Goal: Book appointment/travel/reservation

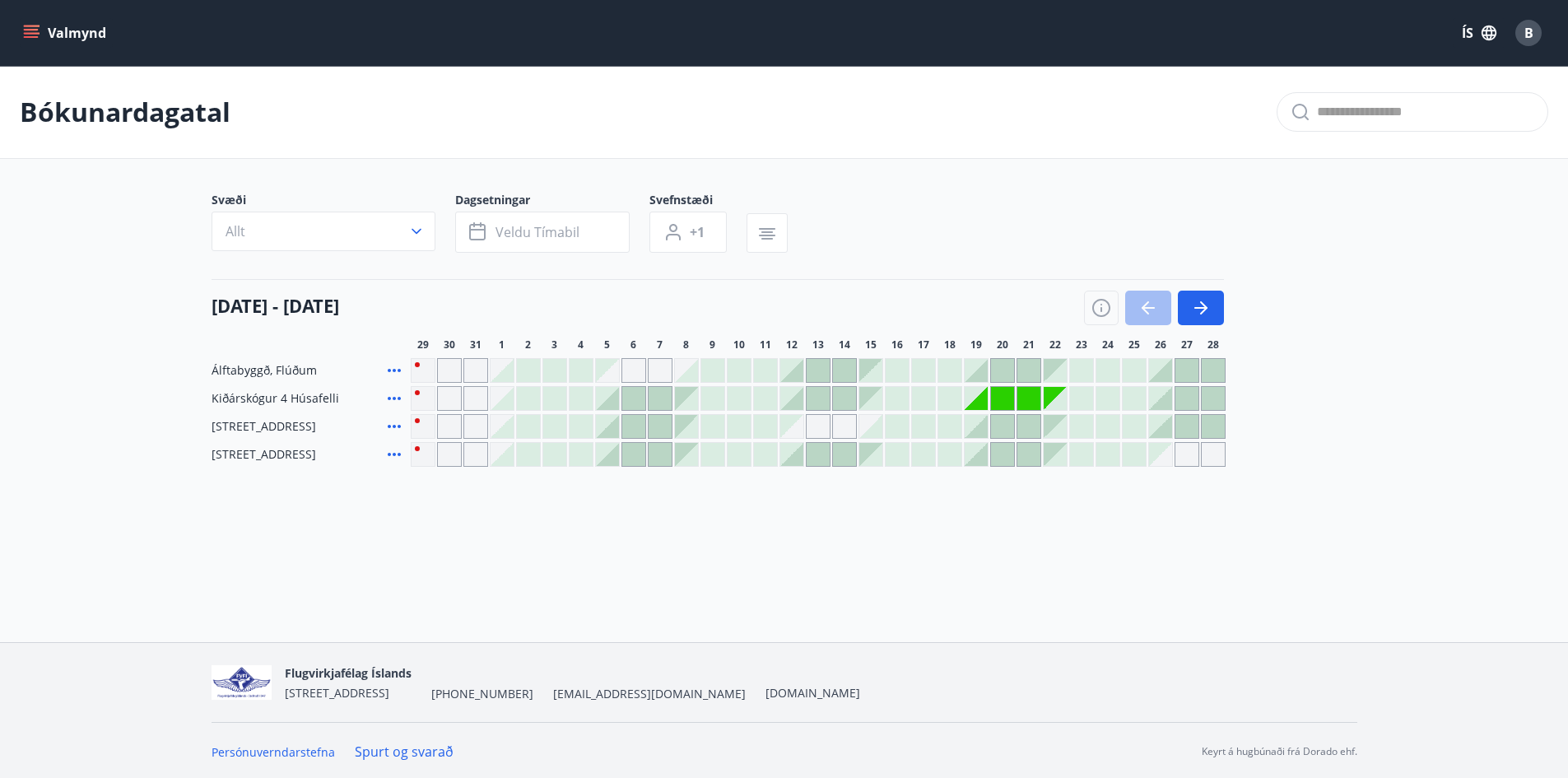
click at [1529, 21] on div "B" at bounding box center [1529, 33] width 27 height 27
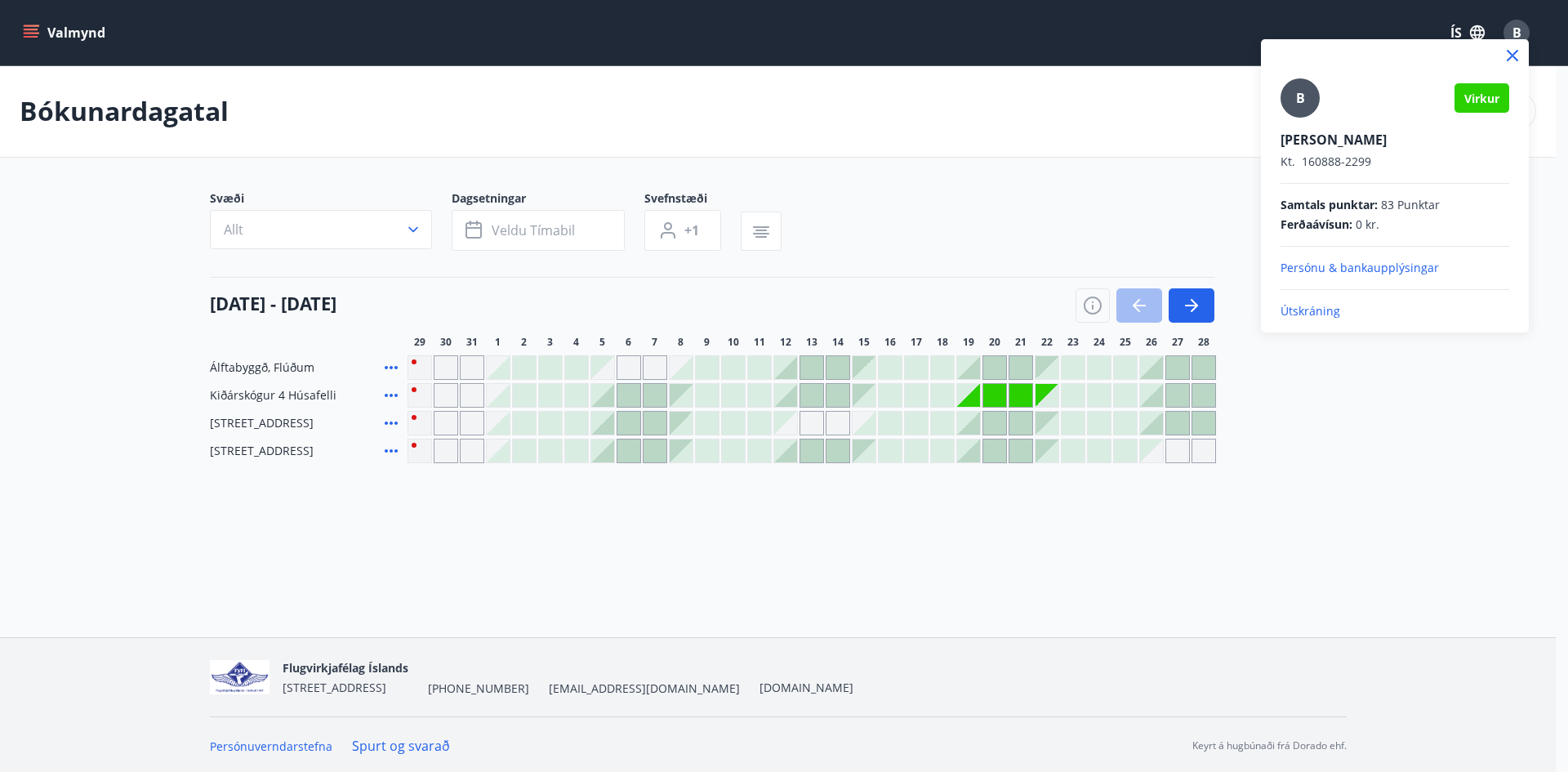
click at [1329, 264] on p "Persónu & bankaupplýsingar" at bounding box center [1394, 268] width 228 height 16
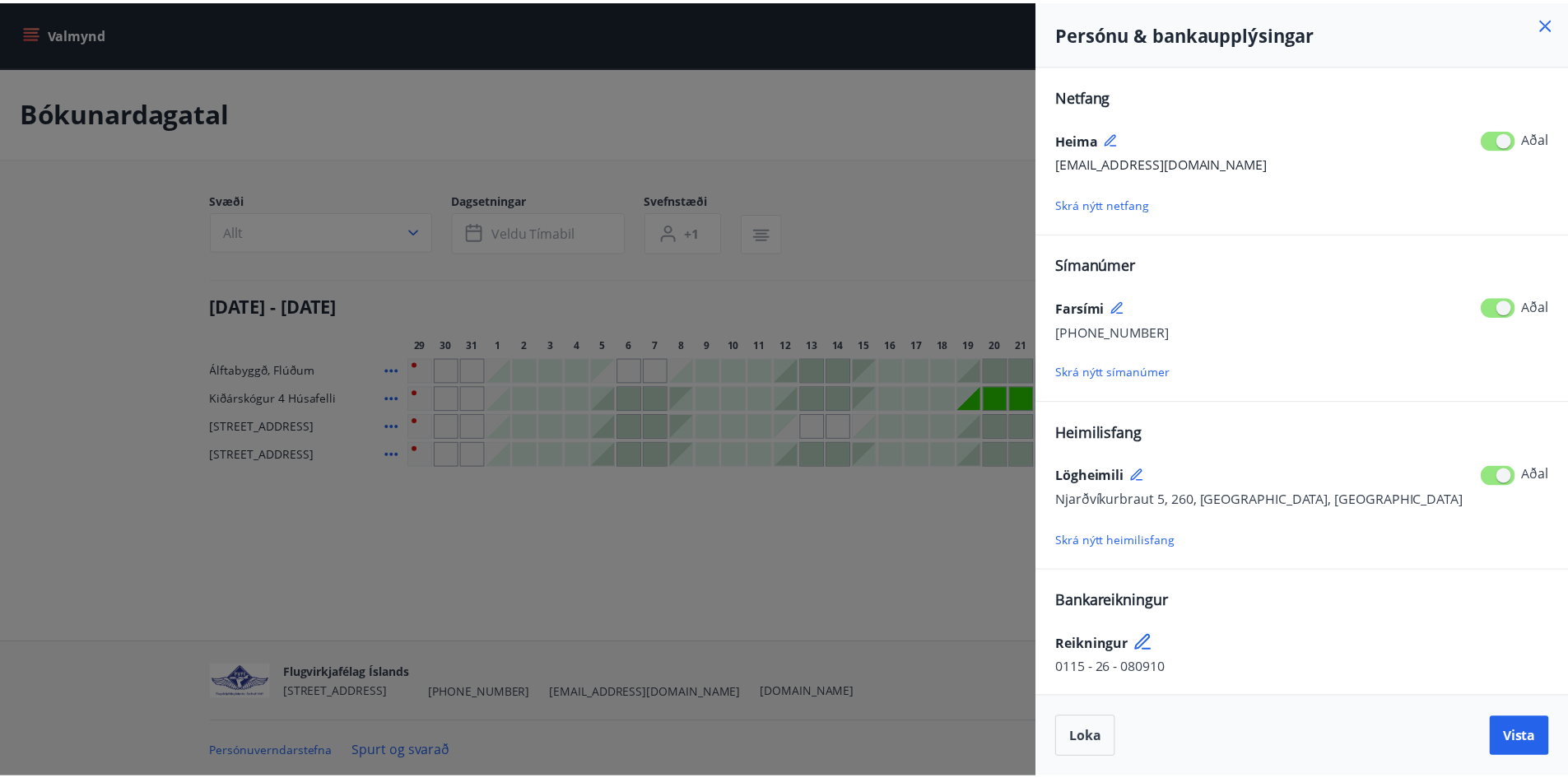
scroll to position [1, 0]
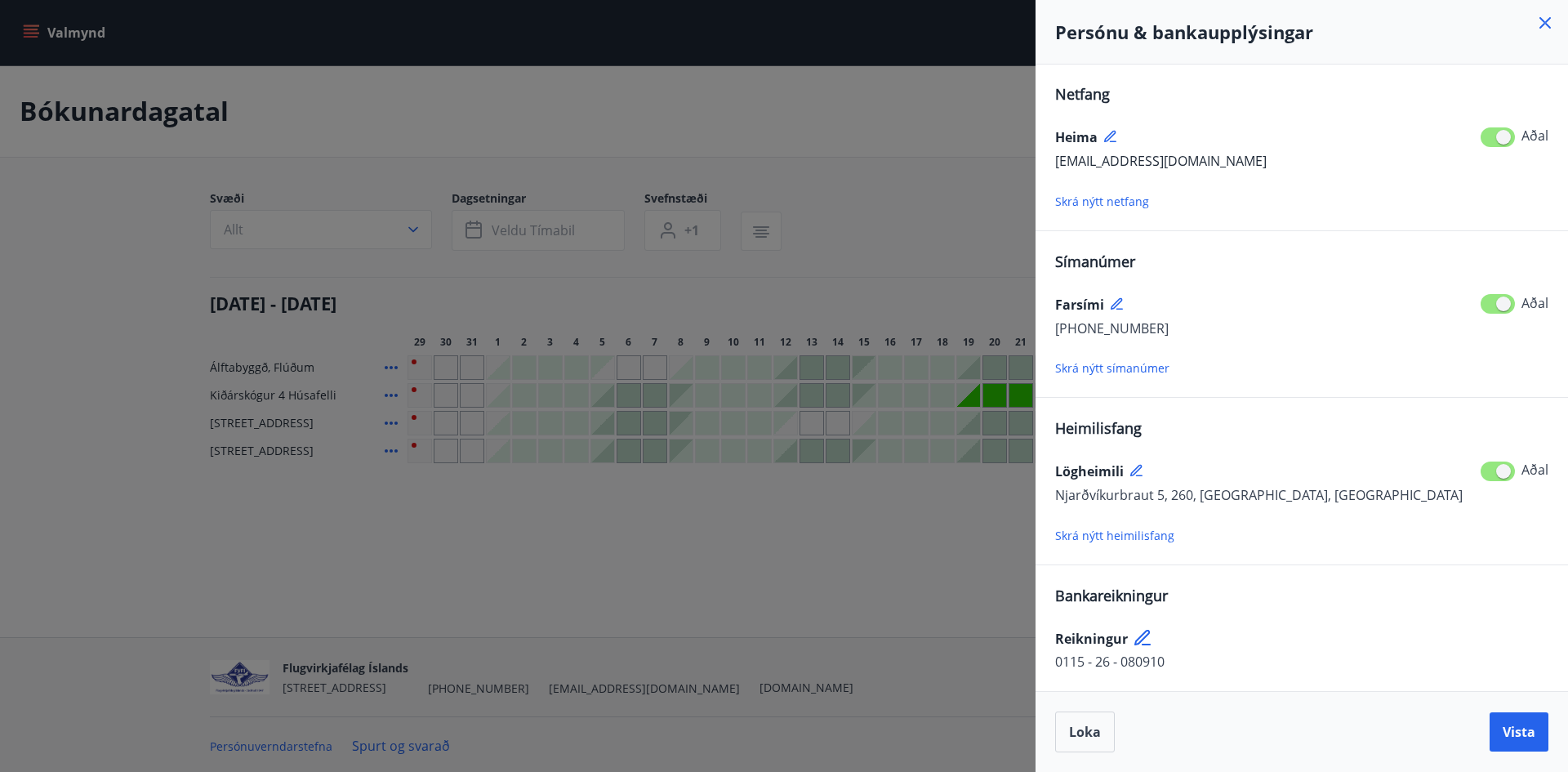
click at [917, 191] on div at bounding box center [784, 386] width 1568 height 772
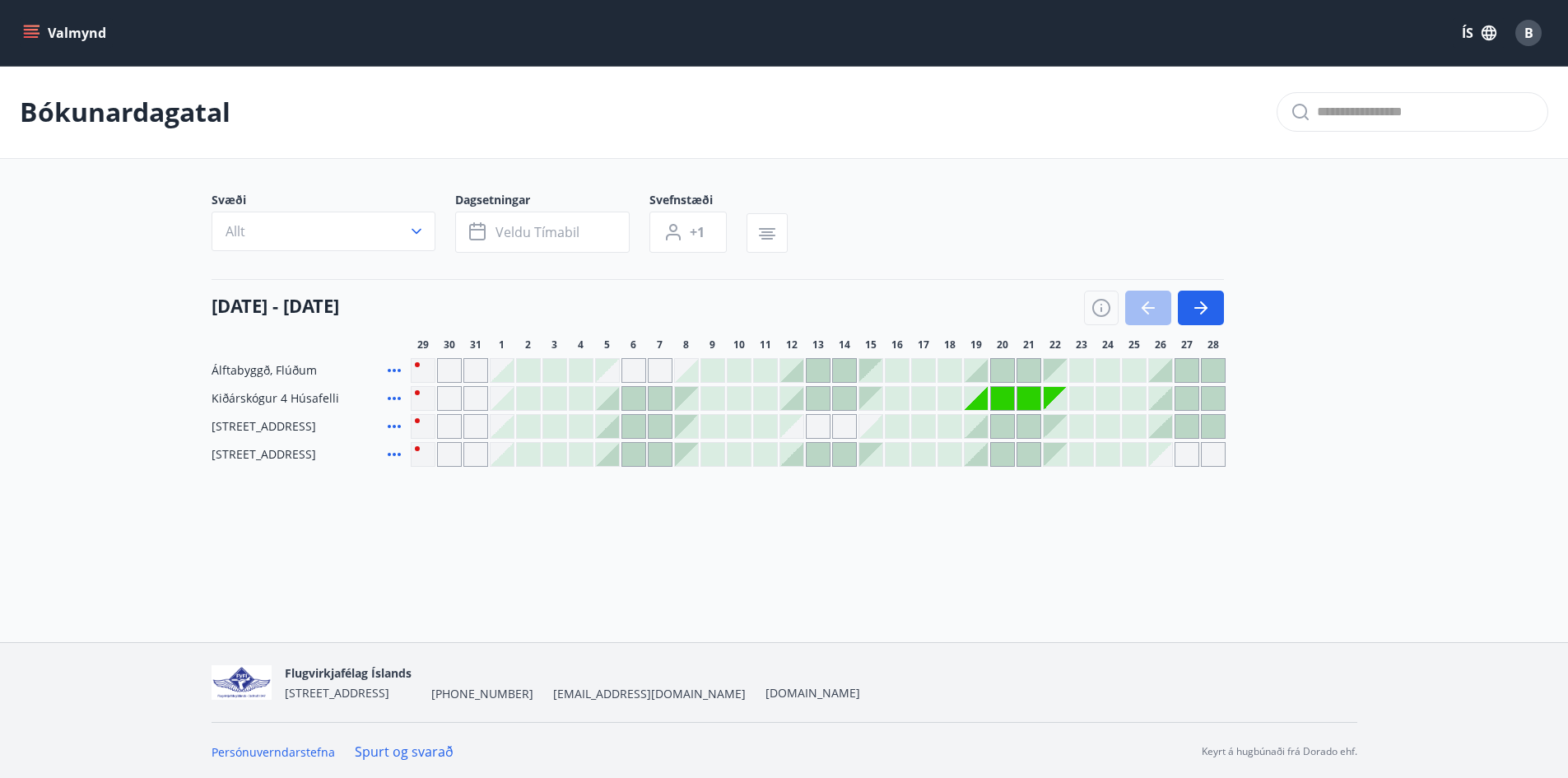
click at [55, 19] on button "Valmynd" at bounding box center [66, 33] width 93 height 29
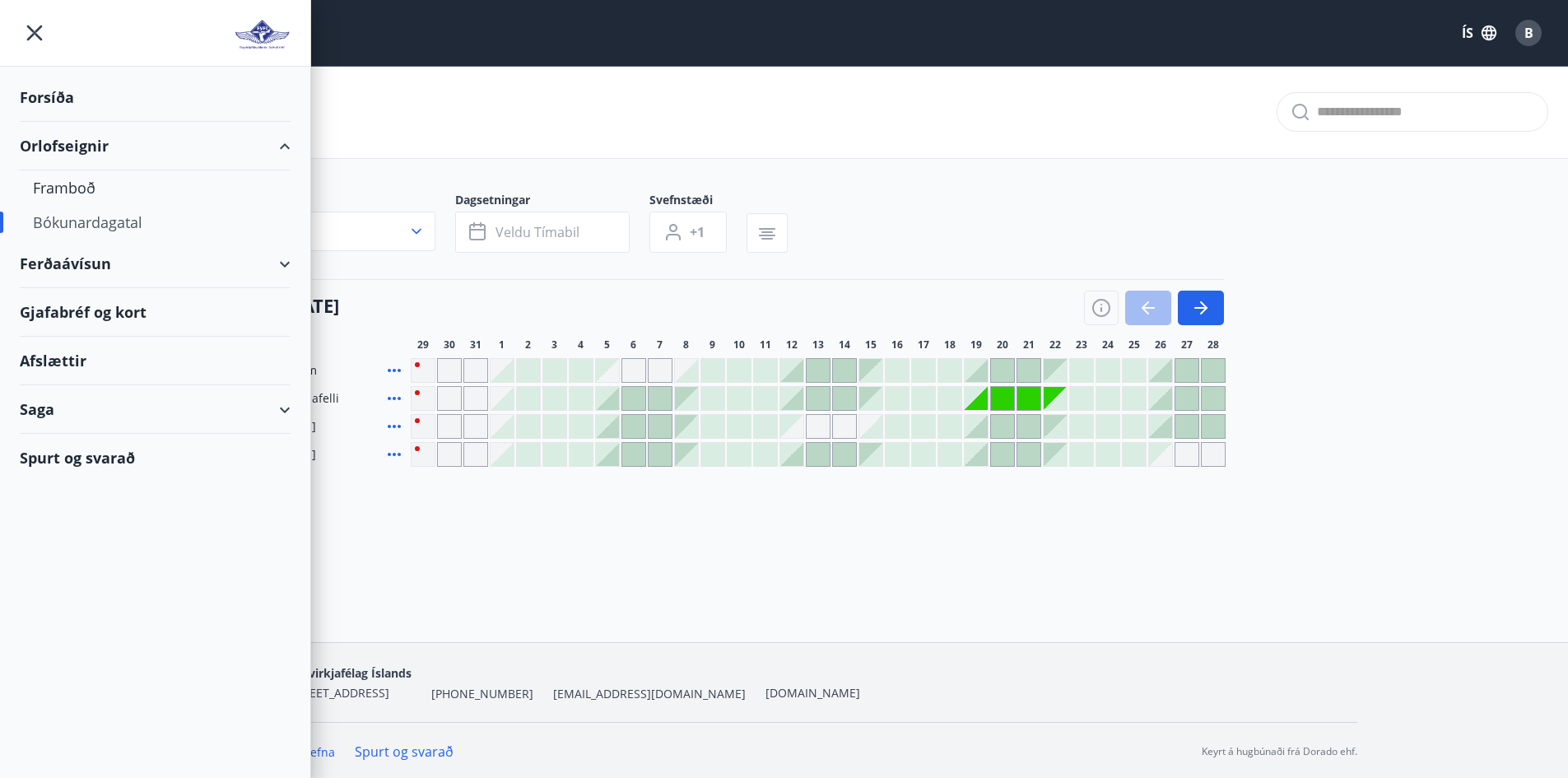
click at [86, 155] on div "Orlofseignir" at bounding box center [155, 146] width 271 height 49
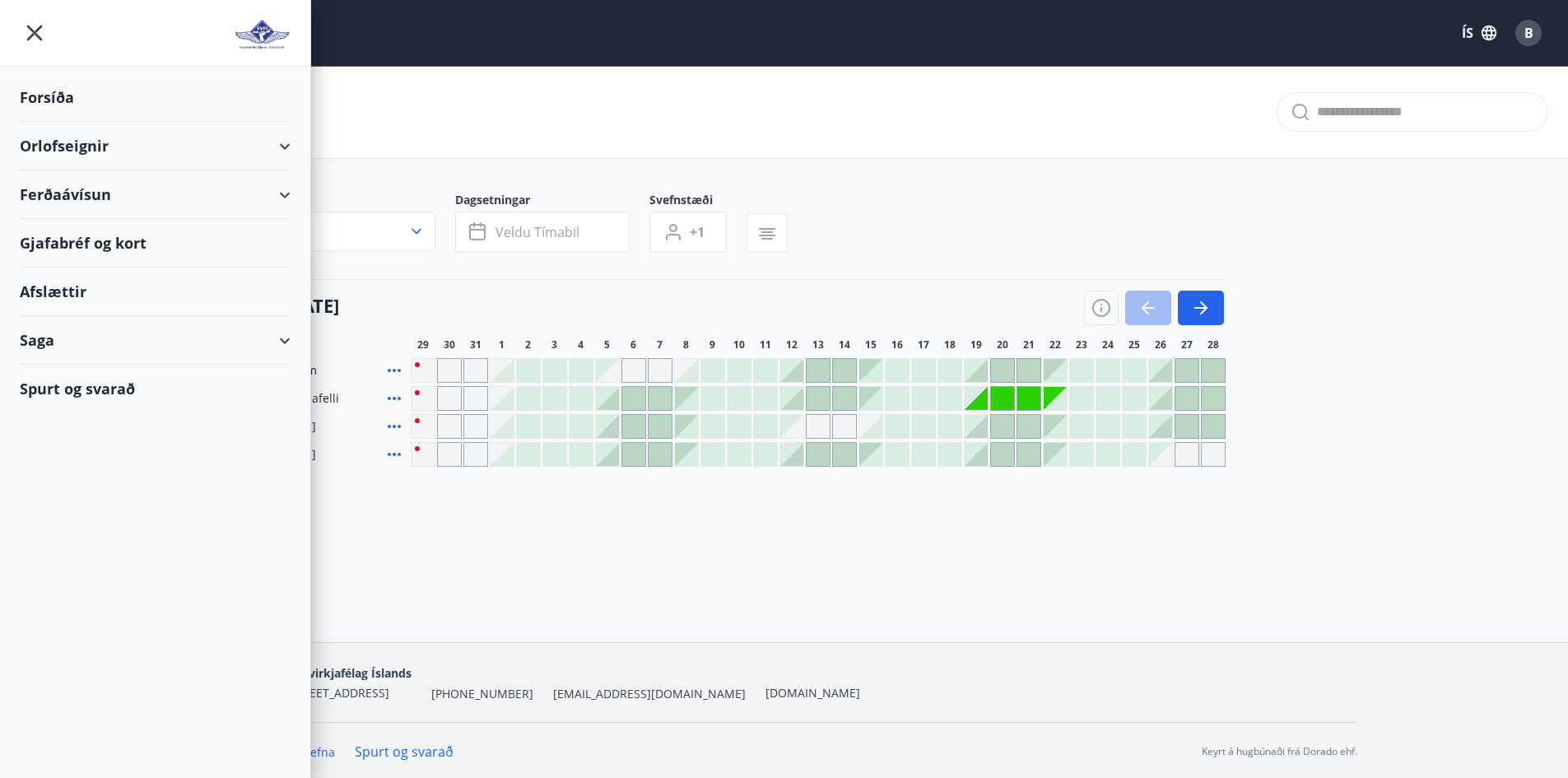
click at [47, 343] on div "Saga" at bounding box center [155, 340] width 271 height 49
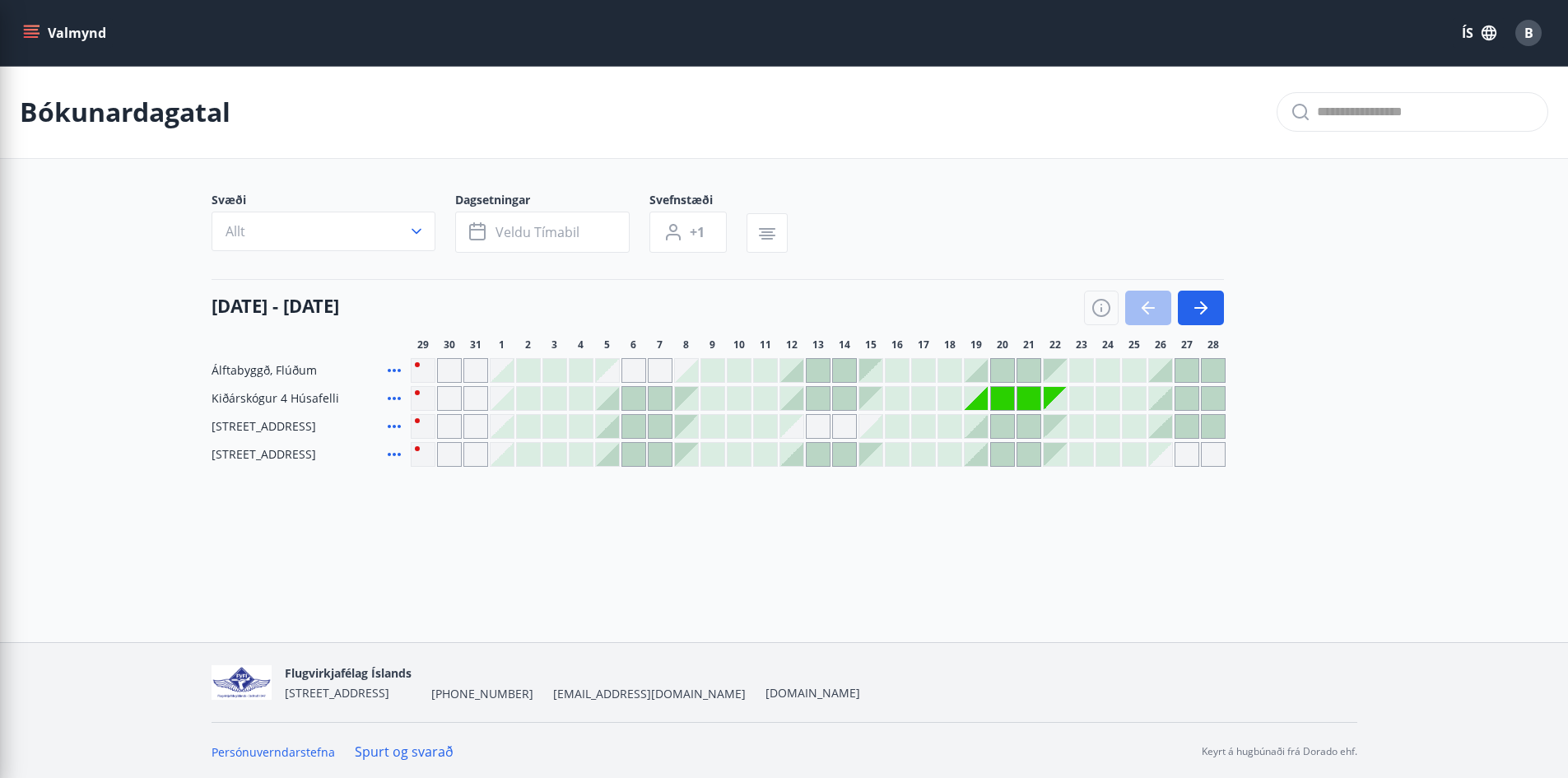
click at [423, 157] on div "Bókunardagatal" at bounding box center [784, 112] width 1568 height 93
click at [52, 33] on button "Valmynd" at bounding box center [66, 33] width 93 height 29
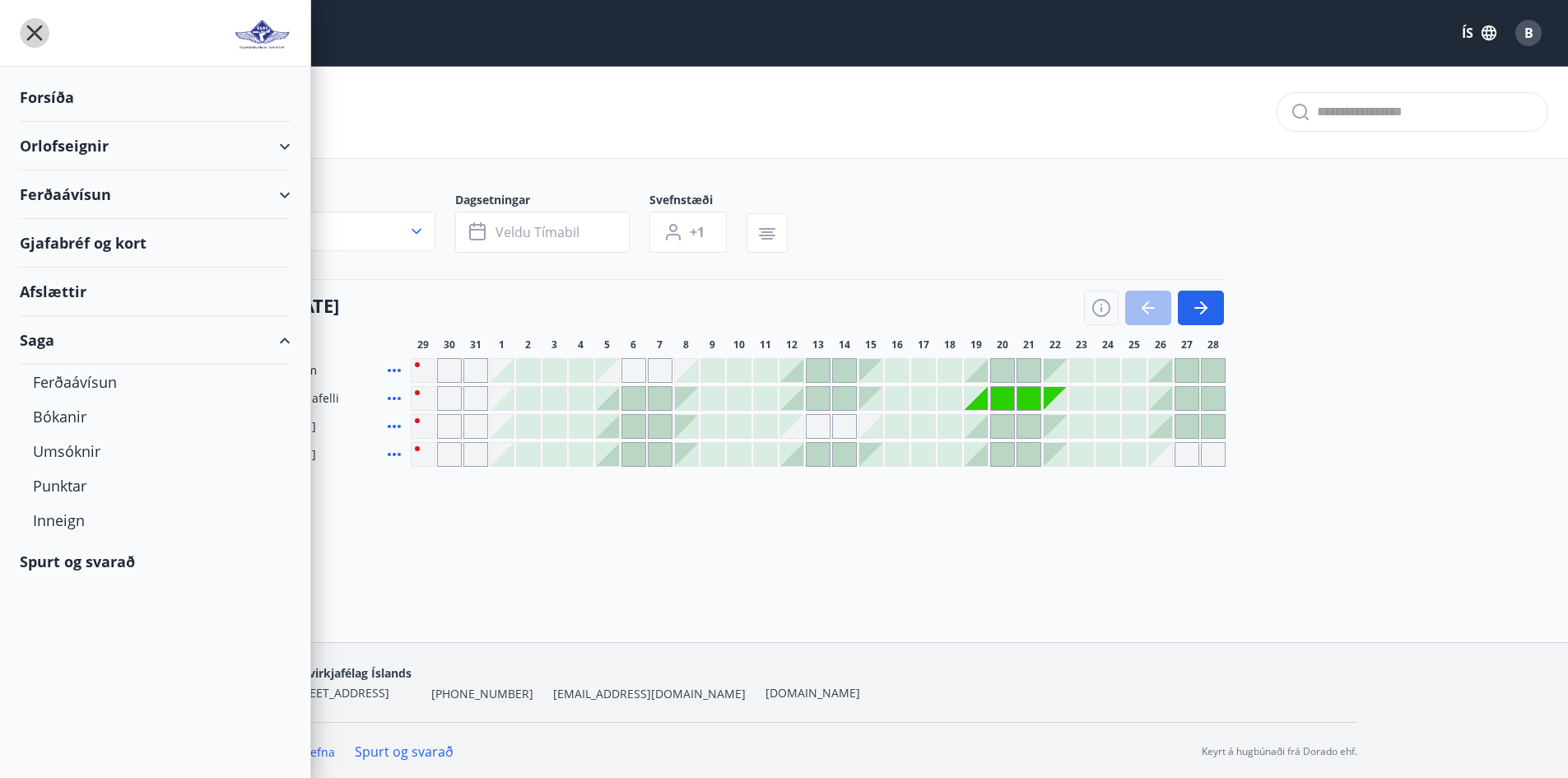
click at [31, 27] on icon "menu" at bounding box center [35, 33] width 29 height 29
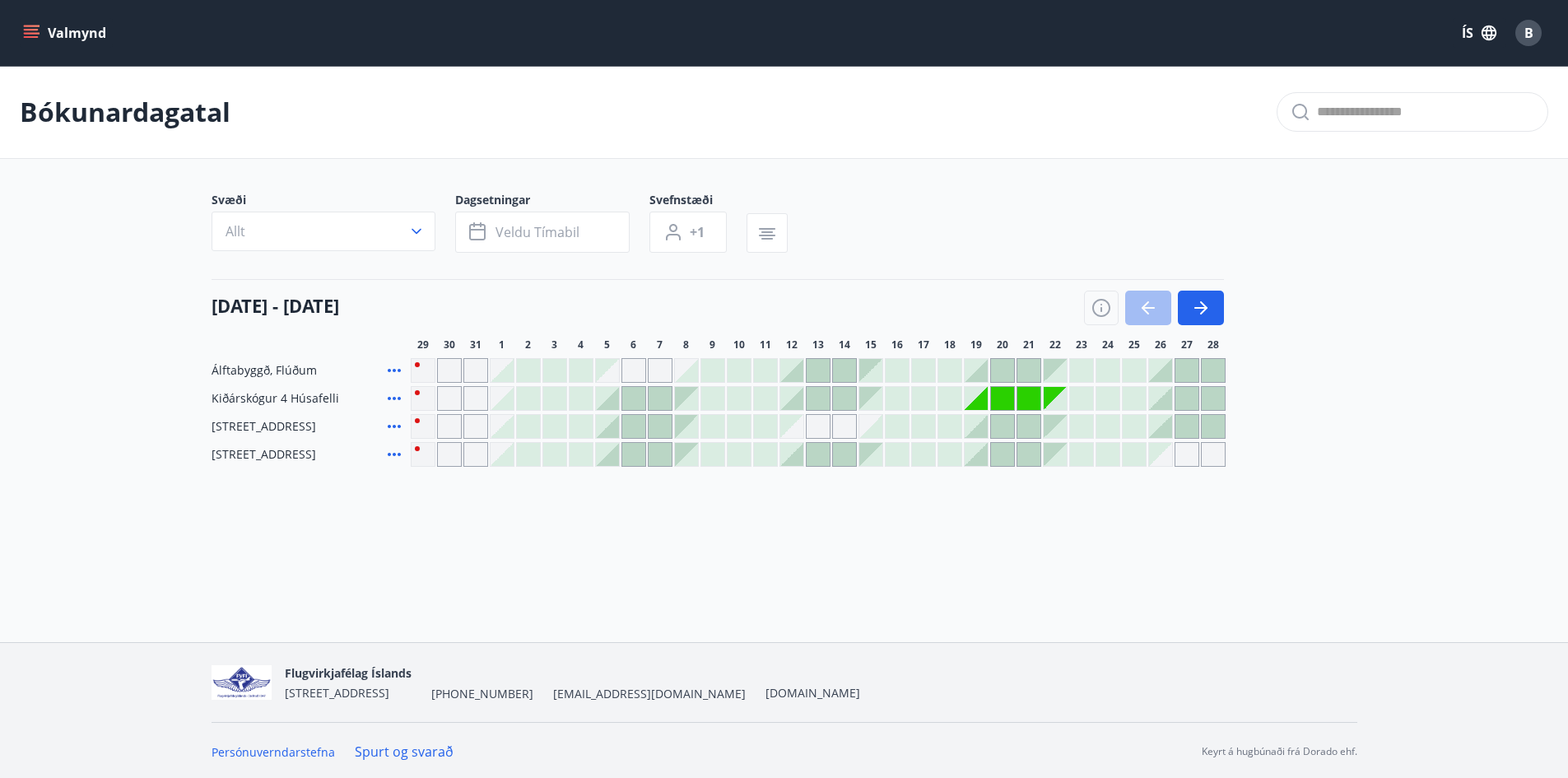
click at [84, 20] on button "Valmynd" at bounding box center [66, 33] width 93 height 29
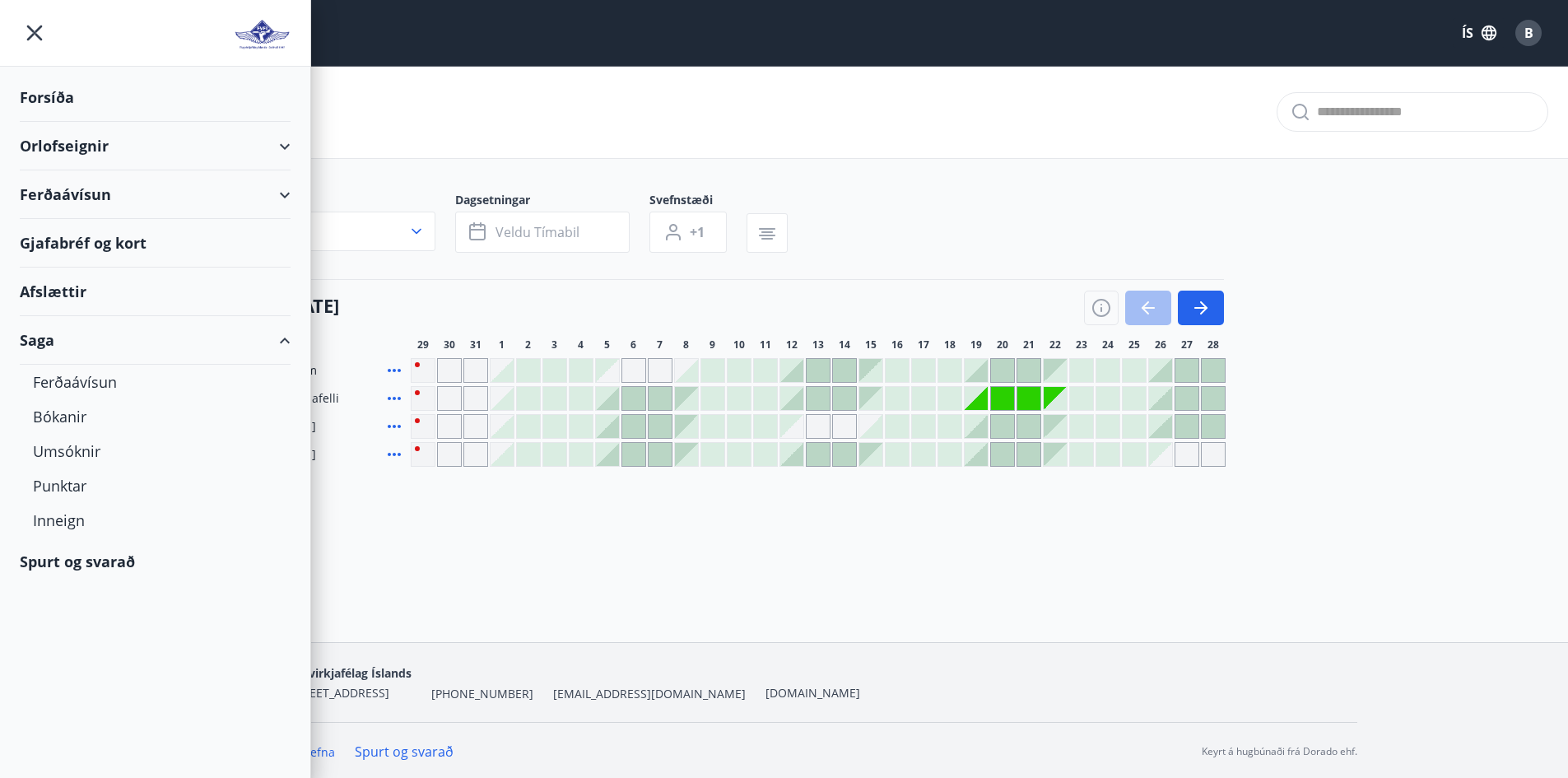
click at [1555, 28] on div "Valmynd ÍS B" at bounding box center [784, 33] width 1568 height 66
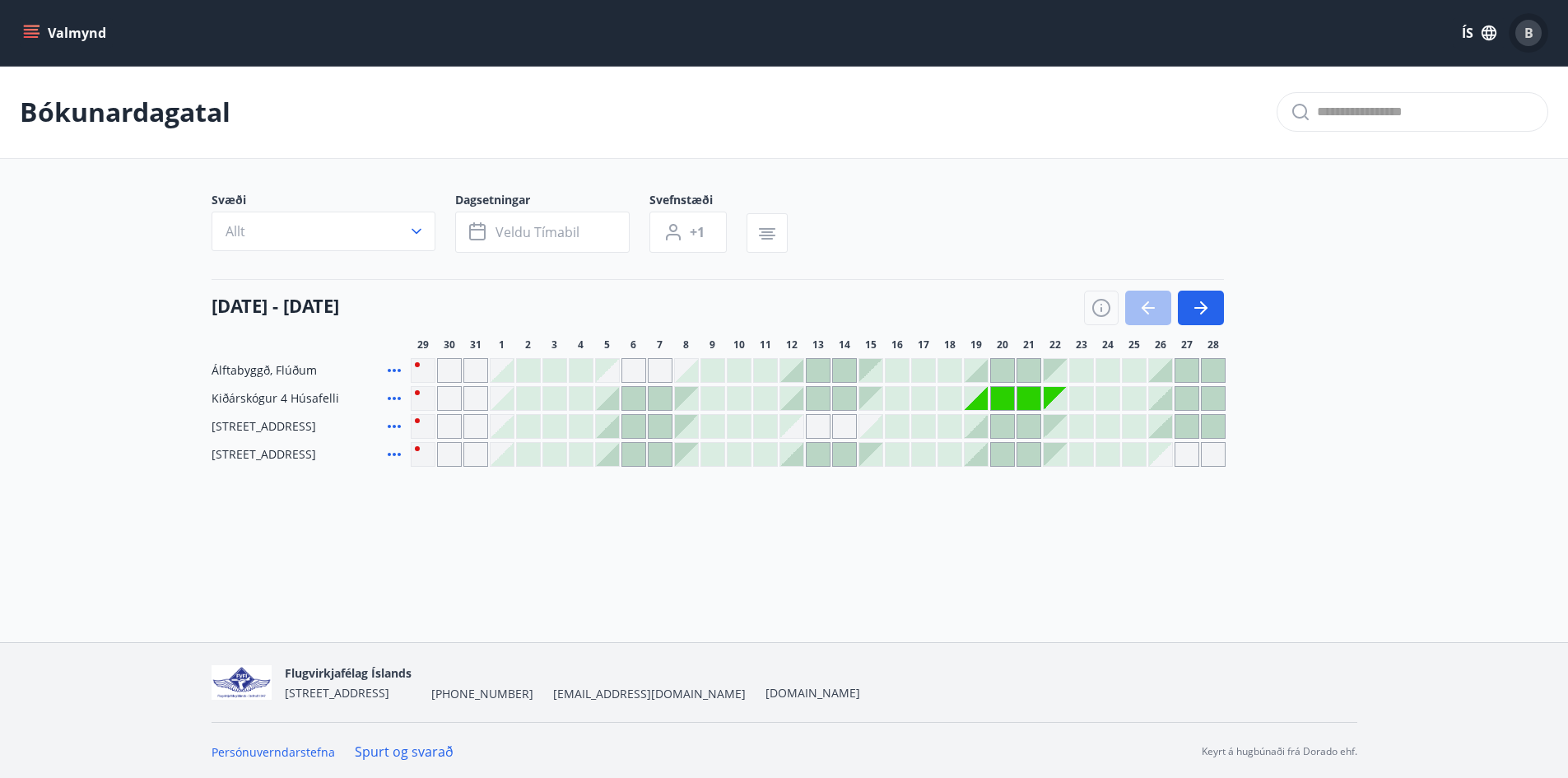
click at [1535, 34] on div "B" at bounding box center [1529, 33] width 27 height 27
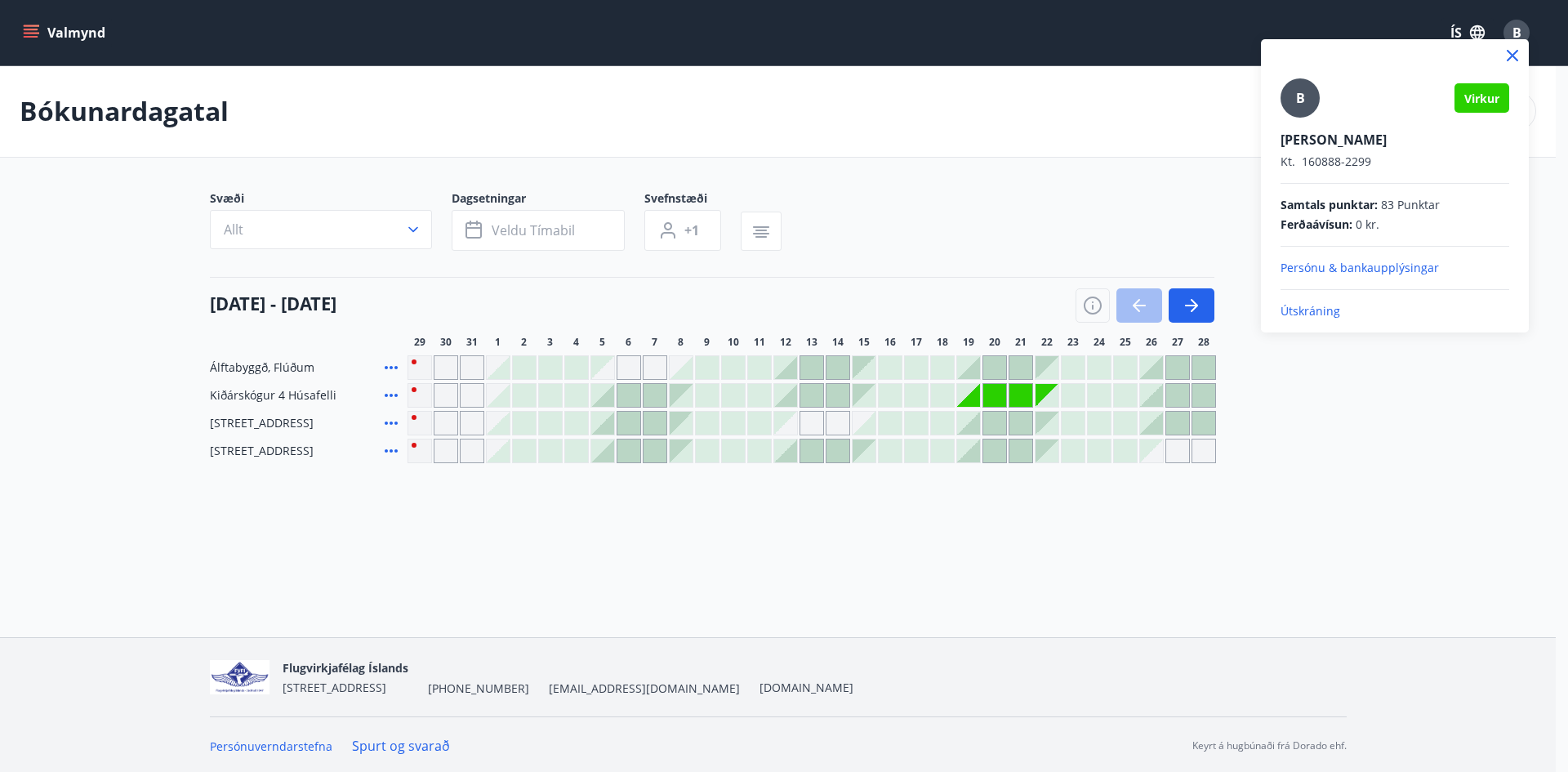
click at [1302, 99] on span "B" at bounding box center [1301, 98] width 9 height 18
click at [1302, 120] on input "B" at bounding box center [1391, 128] width 222 height 17
click at [127, 11] on div at bounding box center [784, 386] width 1568 height 772
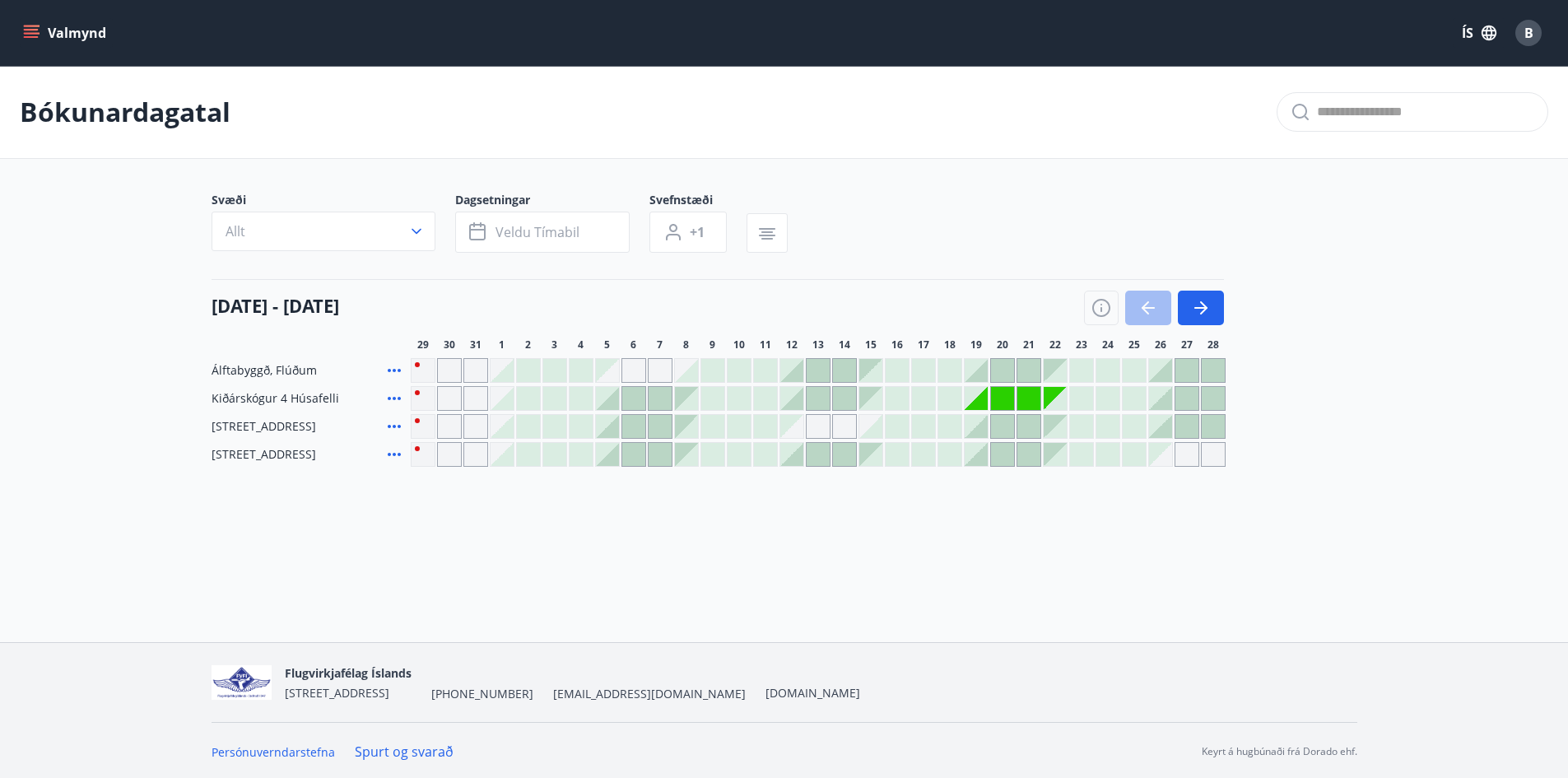
click at [41, 28] on button "Valmynd" at bounding box center [66, 33] width 93 height 29
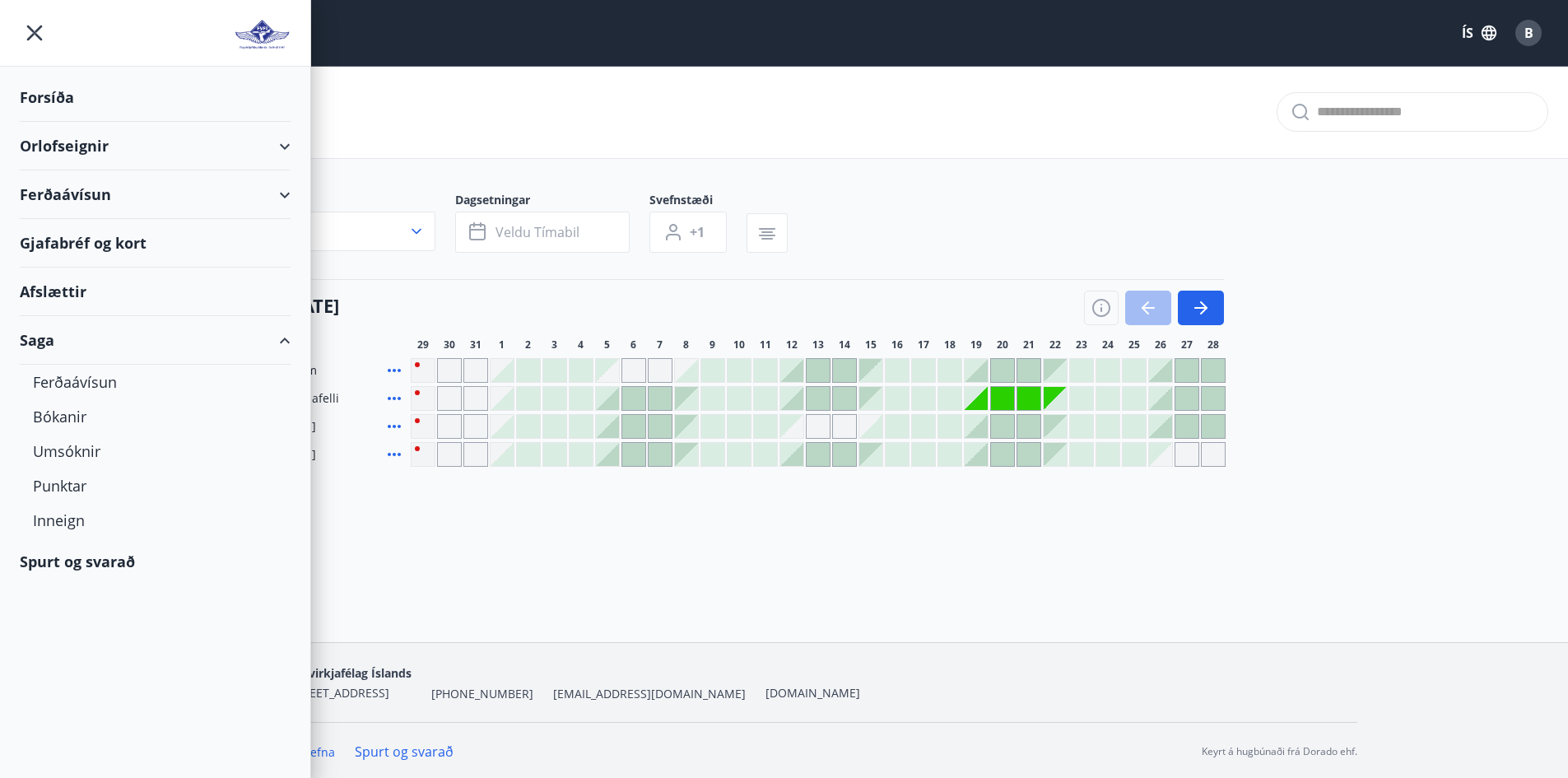
click at [83, 115] on div "Forsíða" at bounding box center [155, 97] width 271 height 49
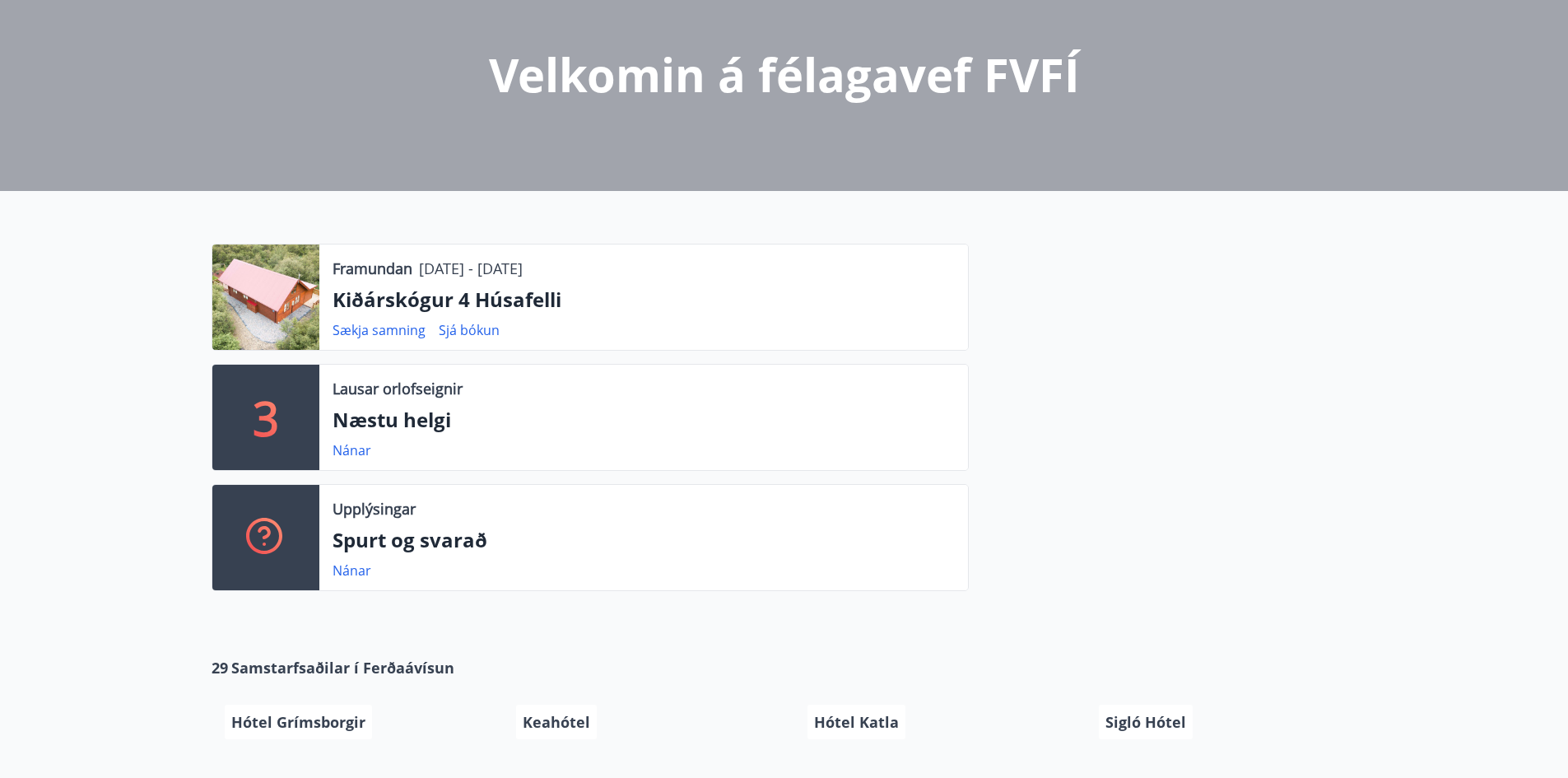
scroll to position [247, 0]
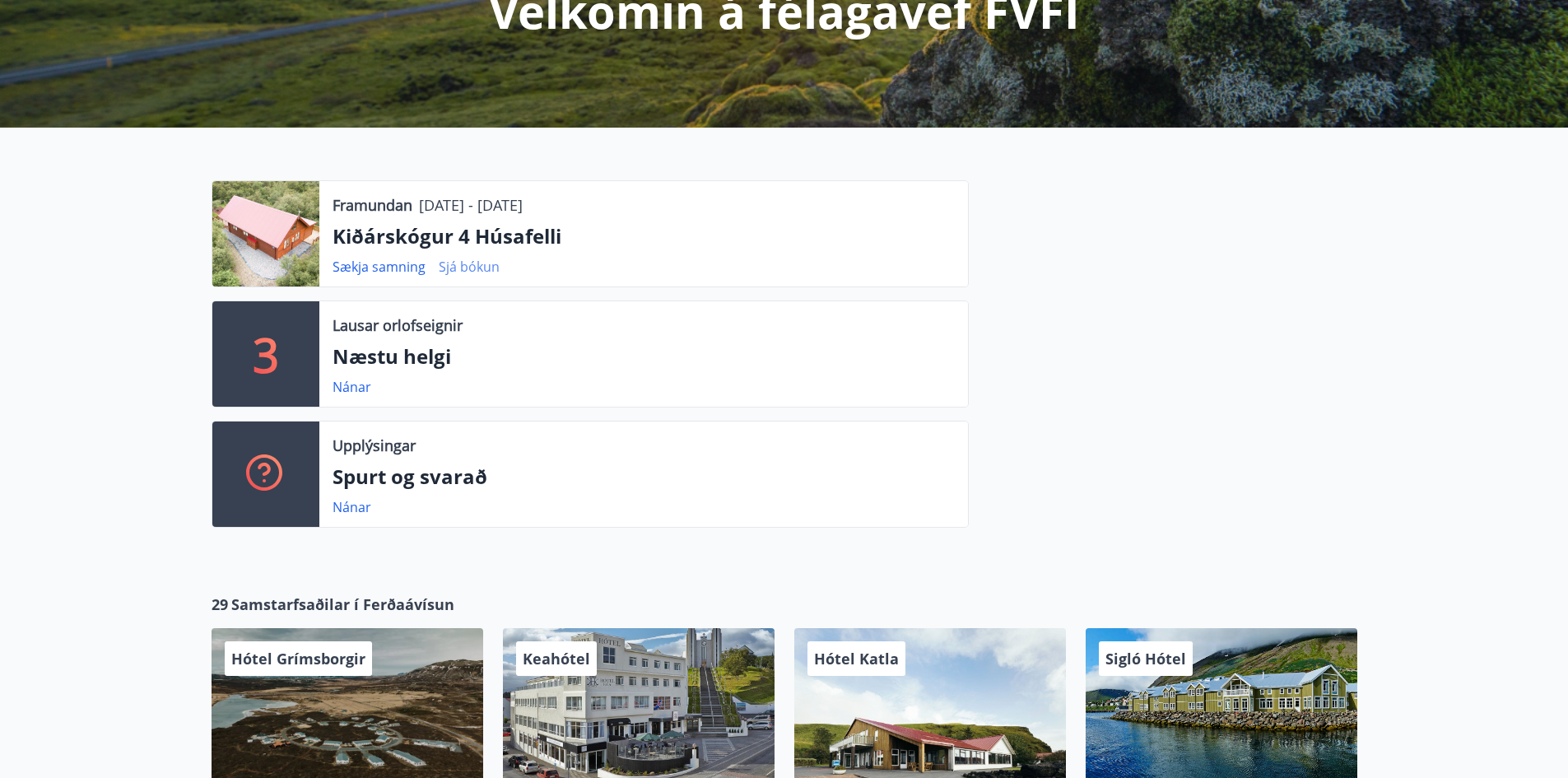
click at [464, 269] on link "Sjá bókun" at bounding box center [469, 267] width 61 height 18
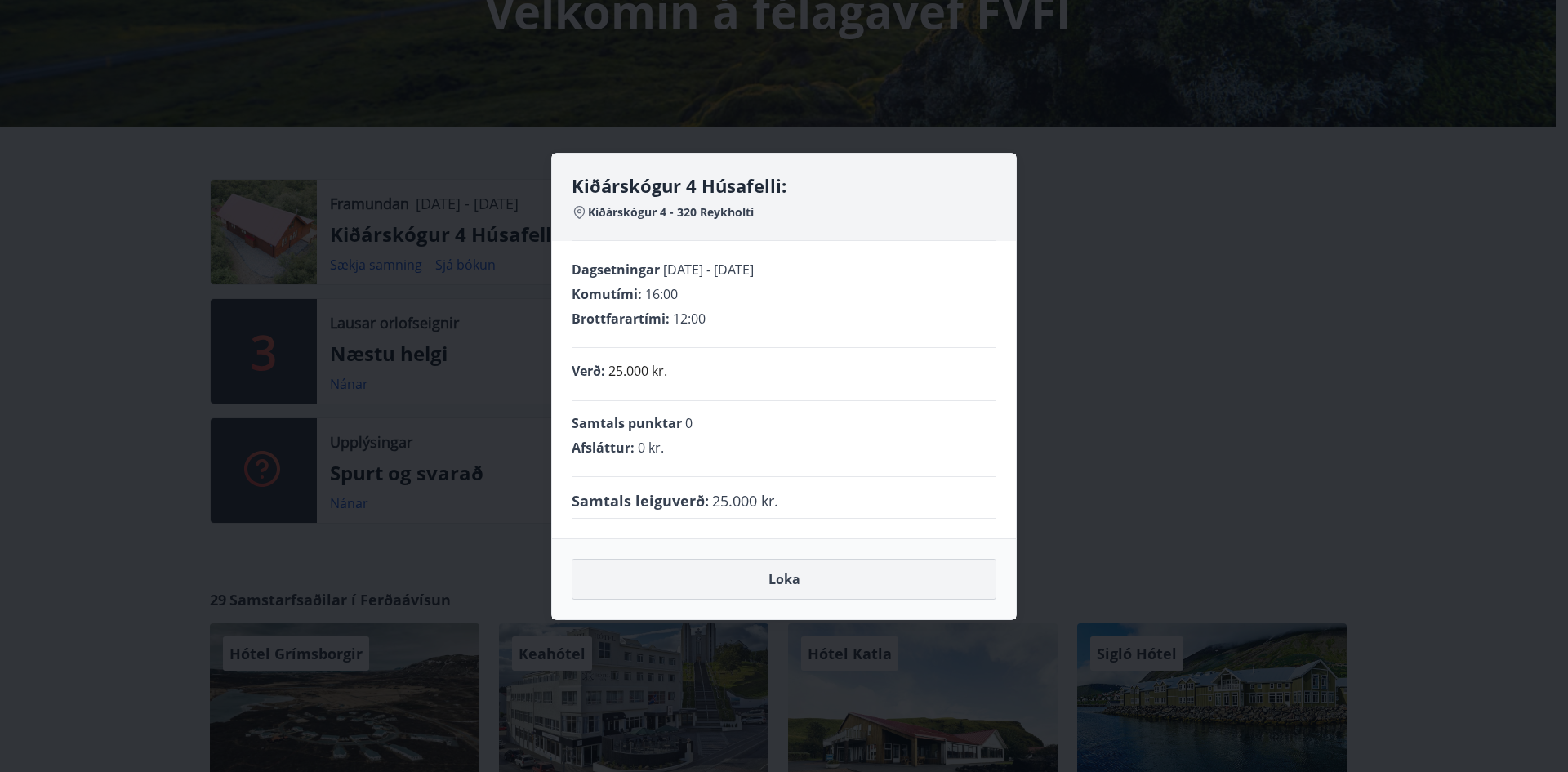
click at [775, 569] on button "Loka" at bounding box center [784, 579] width 425 height 41
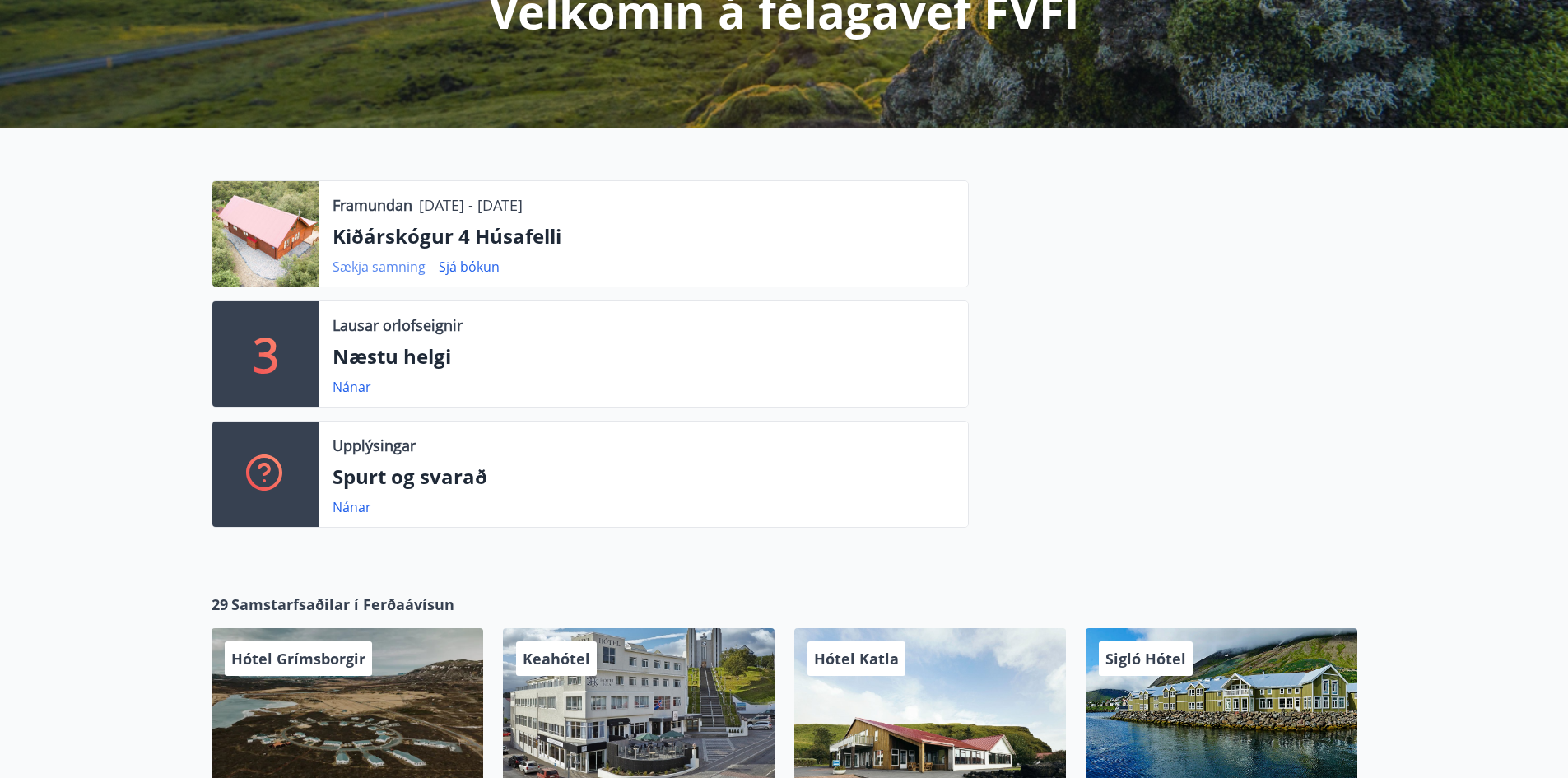
click at [392, 265] on link "Sækja samning" at bounding box center [379, 267] width 93 height 18
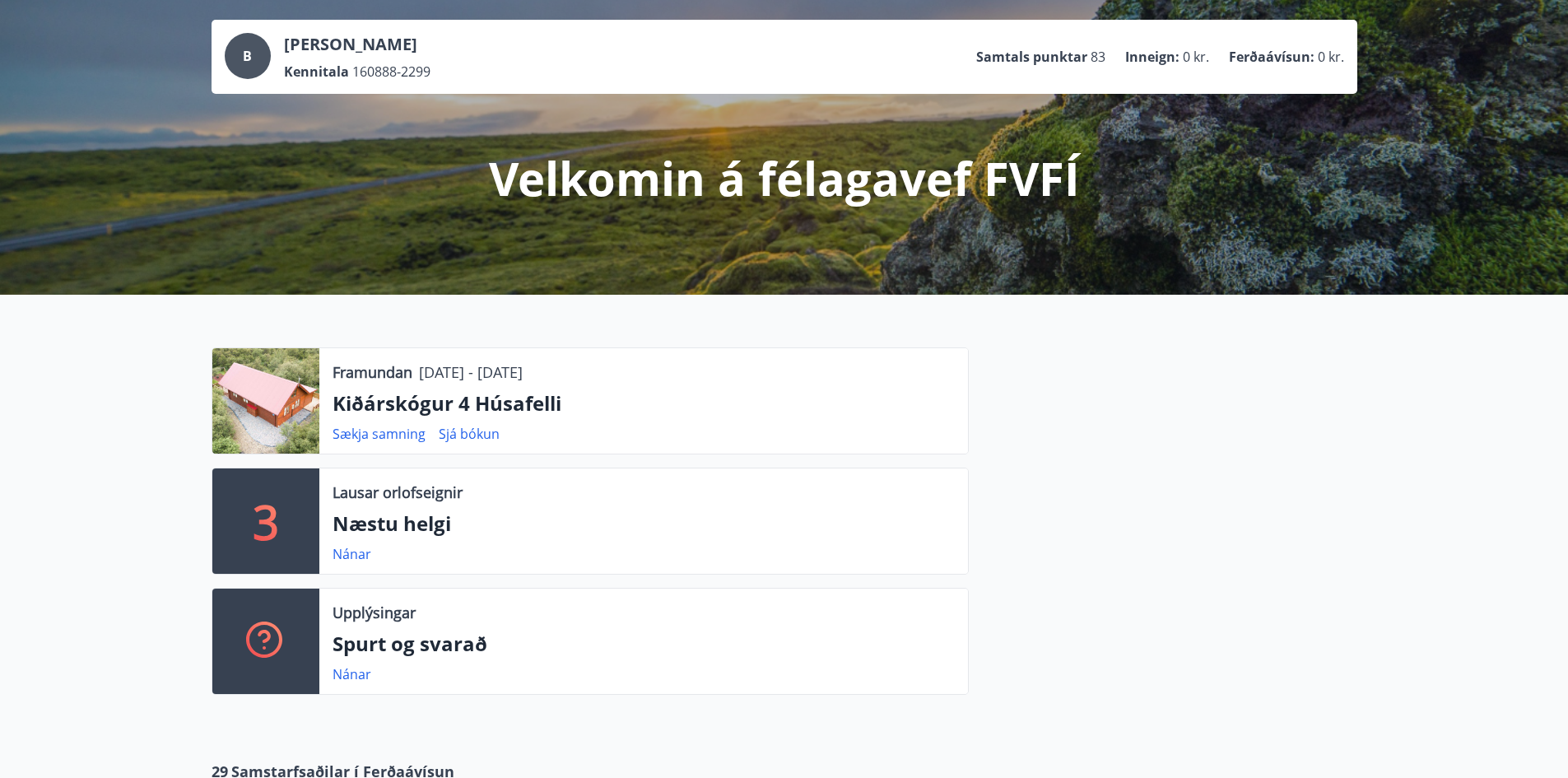
scroll to position [59, 0]
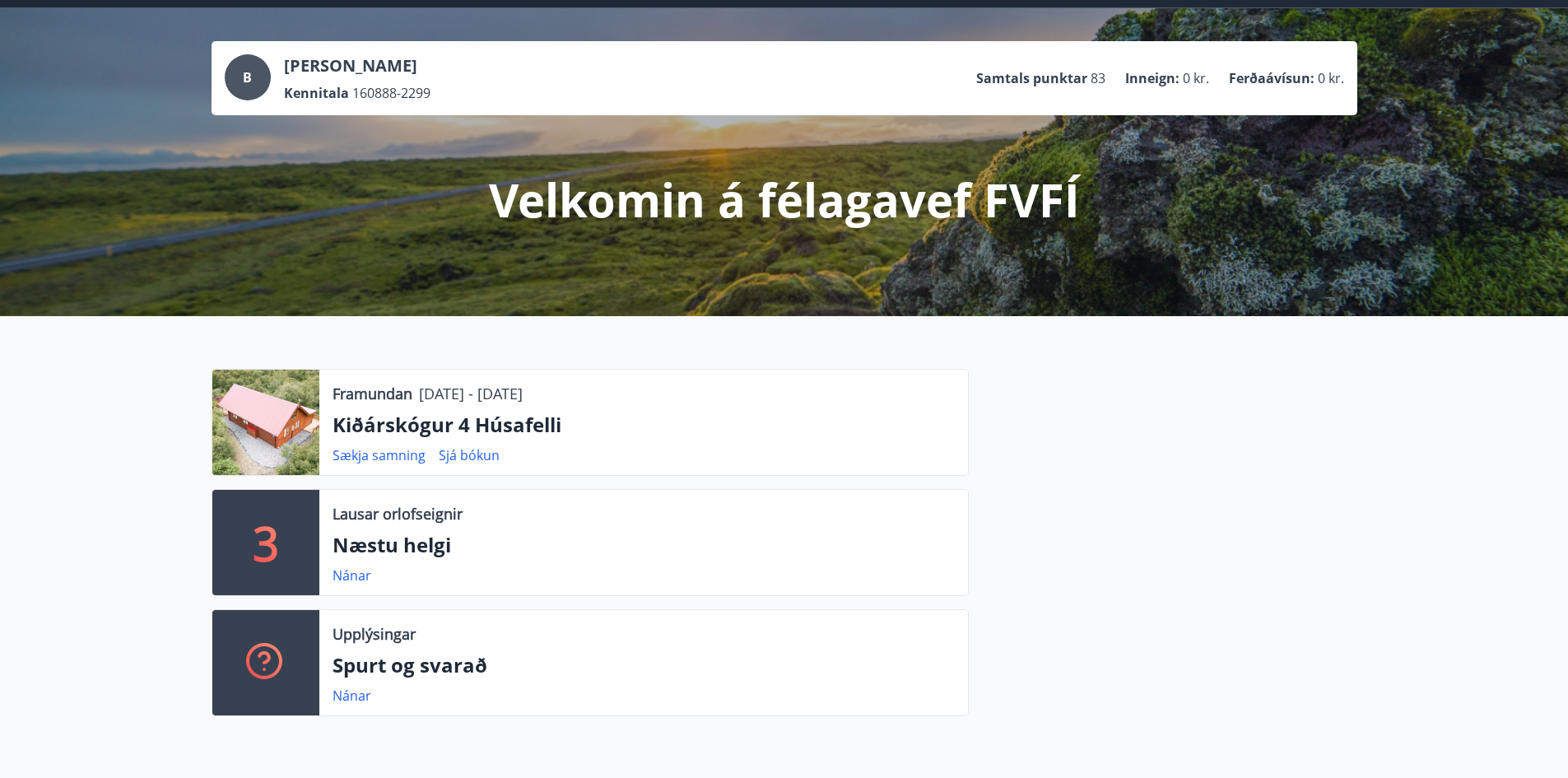
click at [233, 69] on div "B" at bounding box center [248, 77] width 46 height 46
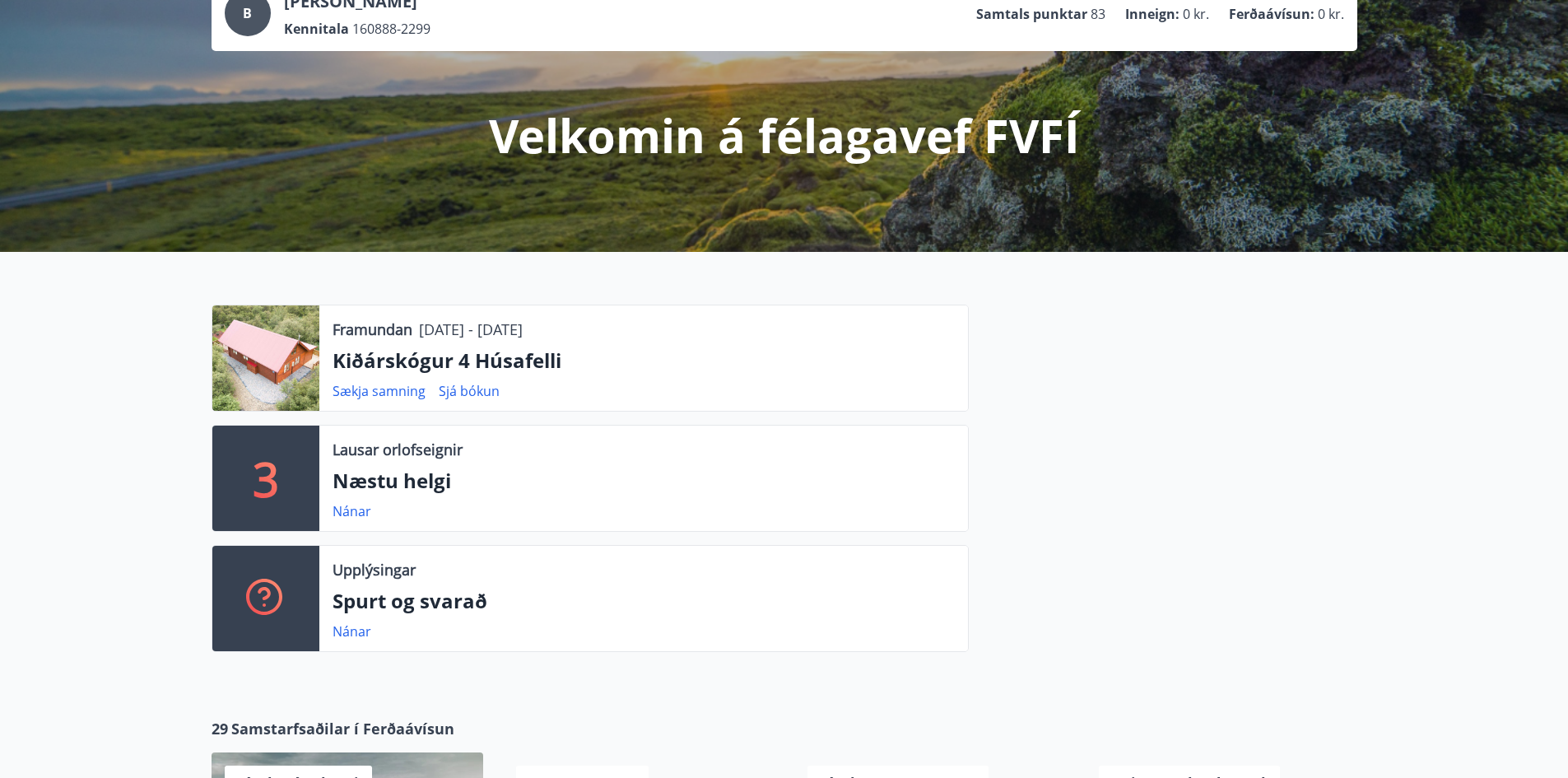
scroll to position [0, 0]
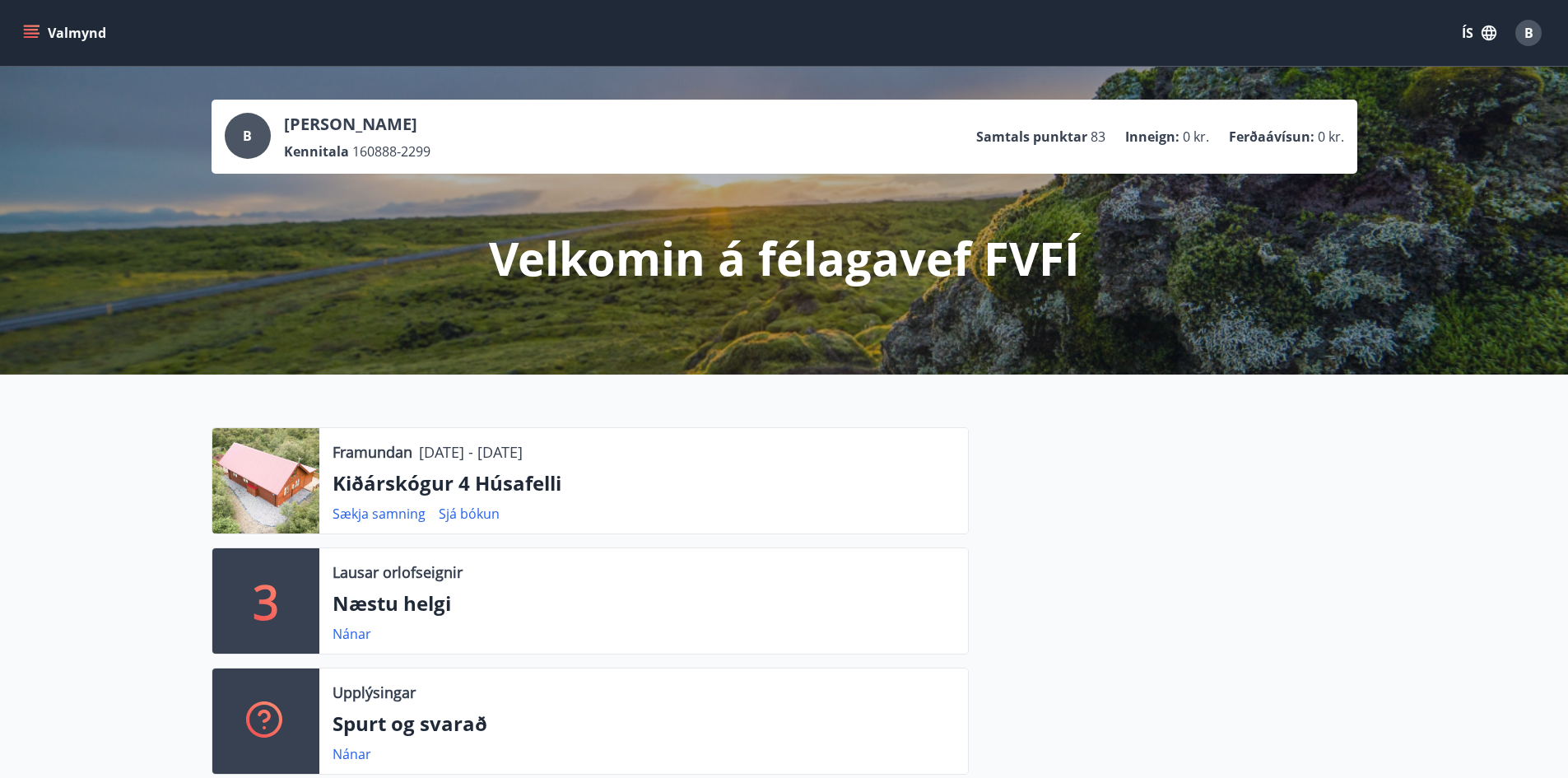
click at [49, 32] on button "Valmynd" at bounding box center [66, 33] width 93 height 29
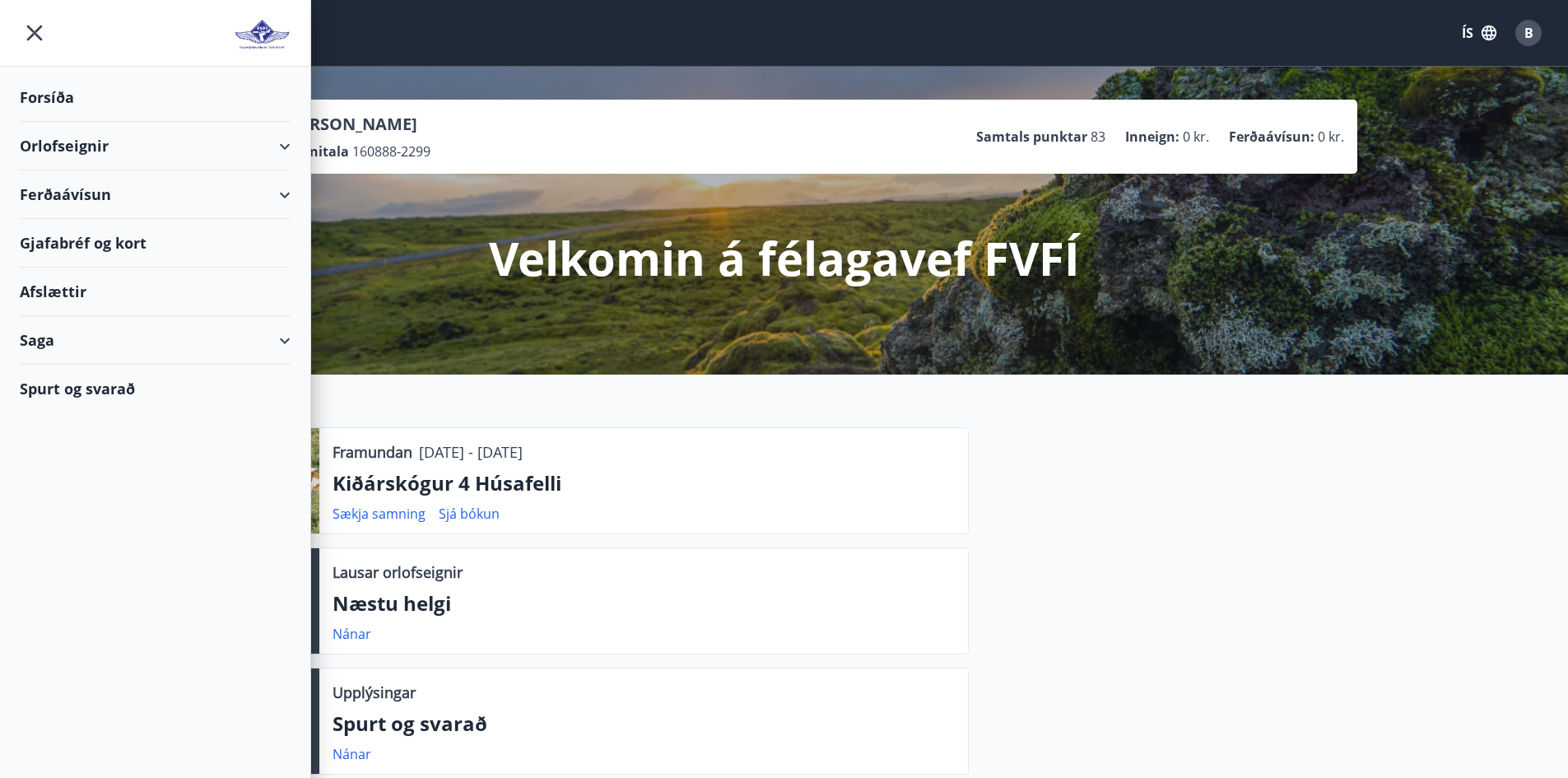
click at [247, 139] on div "Orlofseignir" at bounding box center [155, 146] width 271 height 49
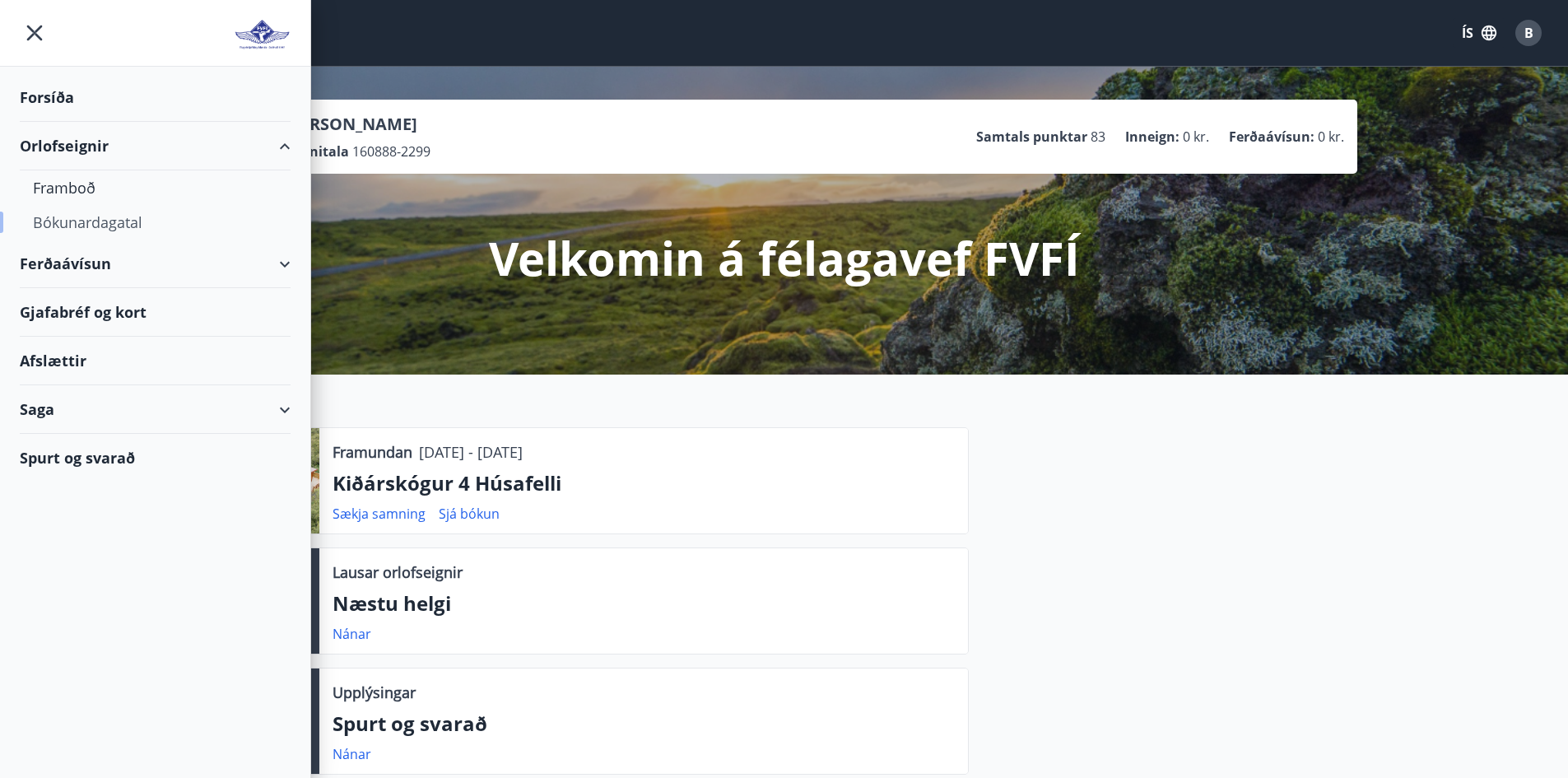
click at [94, 222] on div "Bókunardagatal" at bounding box center [155, 223] width 245 height 35
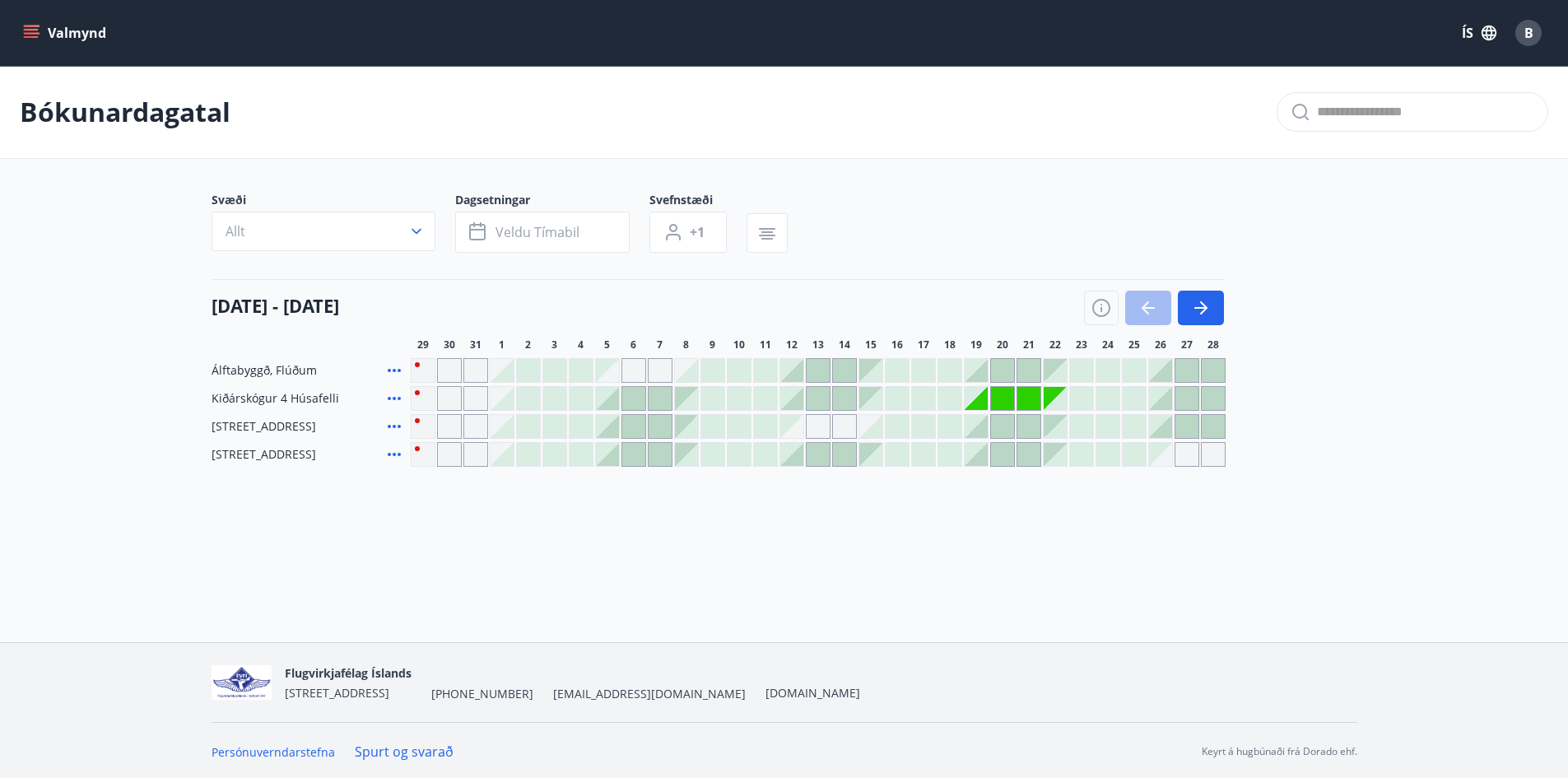
click at [1170, 401] on div at bounding box center [1160, 398] width 23 height 23
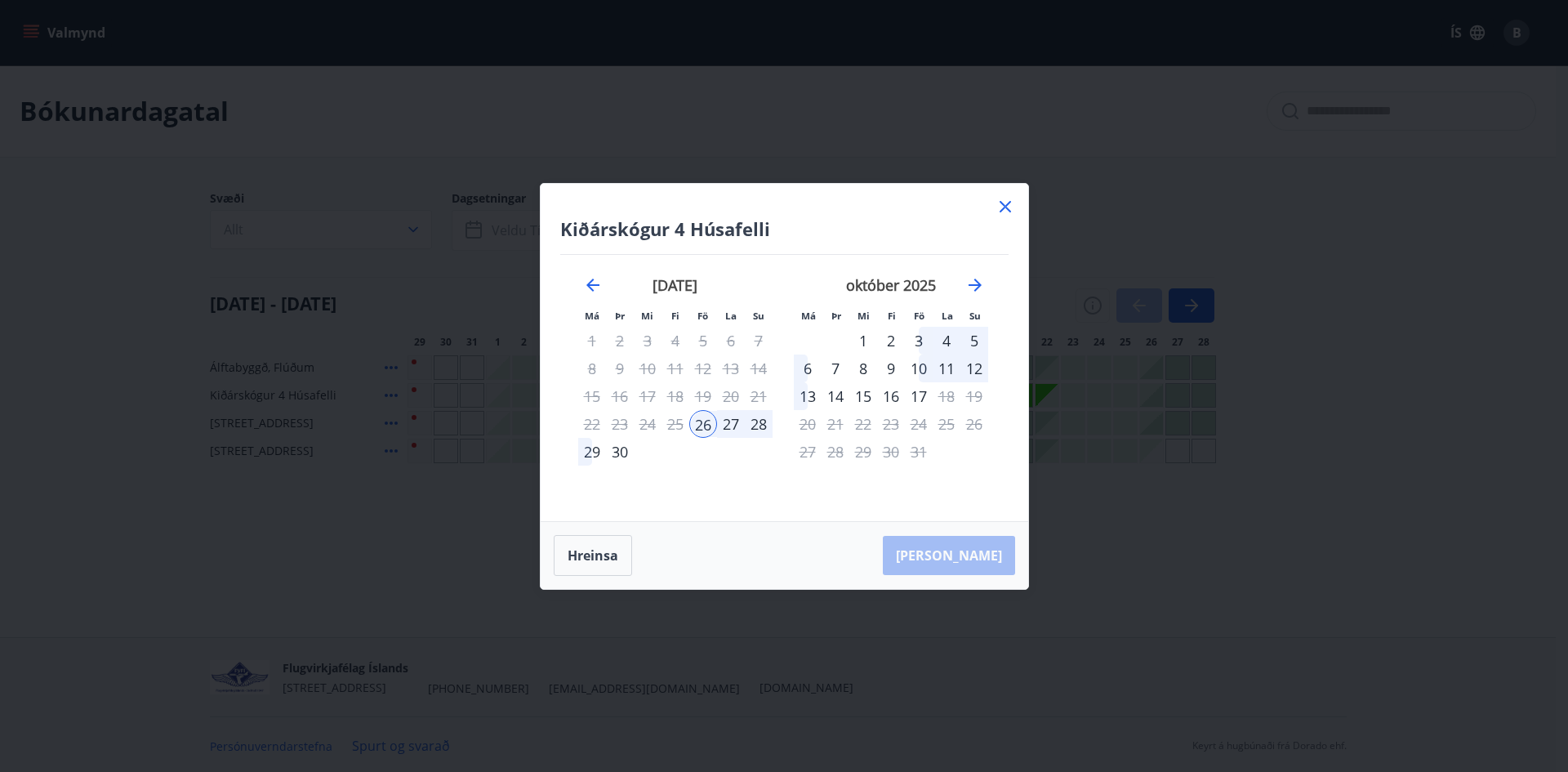
click at [592, 454] on div "29" at bounding box center [592, 452] width 28 height 28
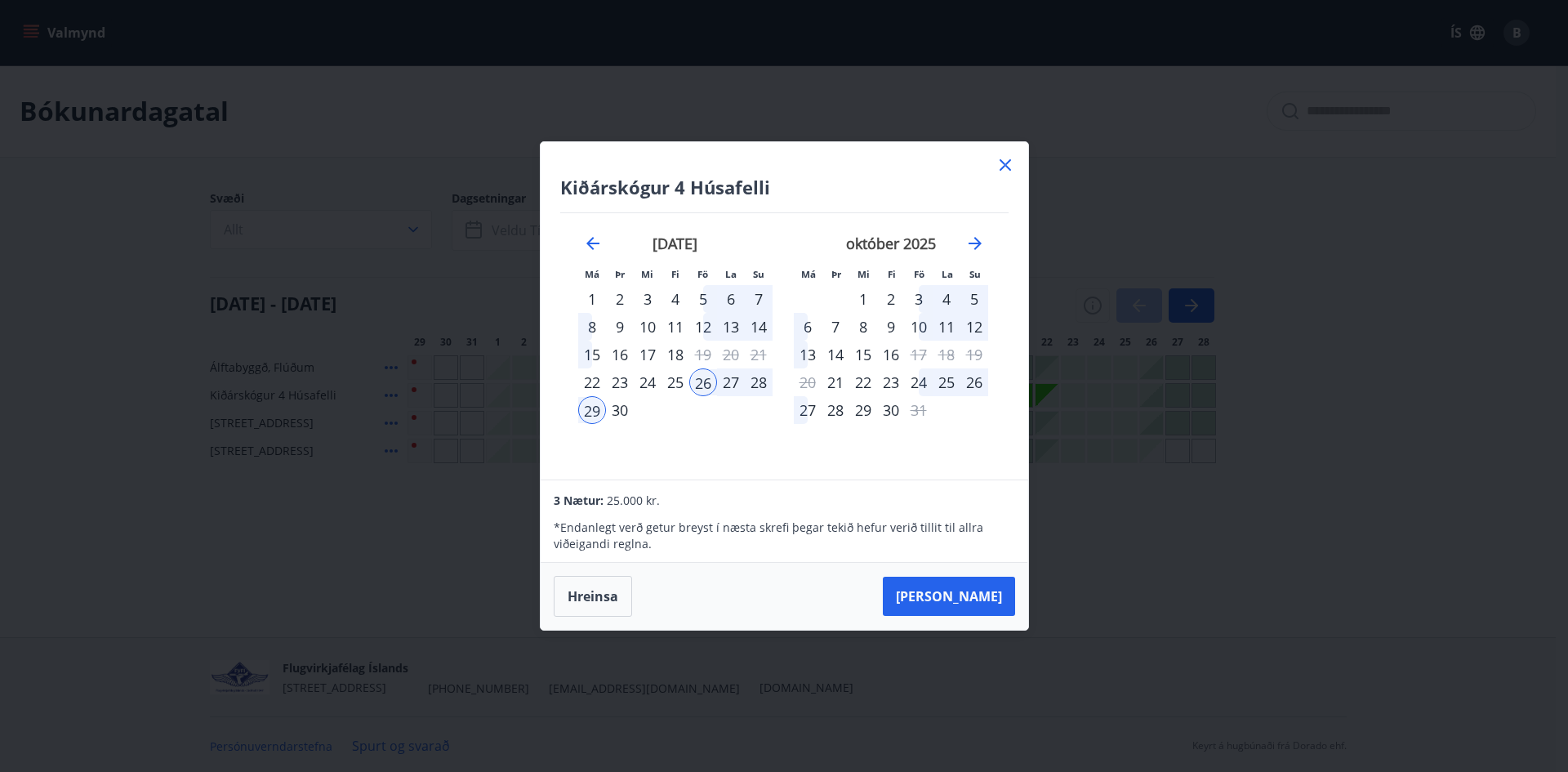
drag, startPoint x: 976, startPoint y: 547, endPoint x: 969, endPoint y: 561, distance: 15.7
click at [974, 550] on p "* Endanlegt verð getur breyst í næsta skrefi þegar tekið hefur [PERSON_NAME] ti…" at bounding box center [784, 536] width 460 height 33
drag, startPoint x: 969, startPoint y: 603, endPoint x: 959, endPoint y: 599, distance: 10.8
click at [969, 603] on button "[PERSON_NAME]" at bounding box center [948, 596] width 132 height 39
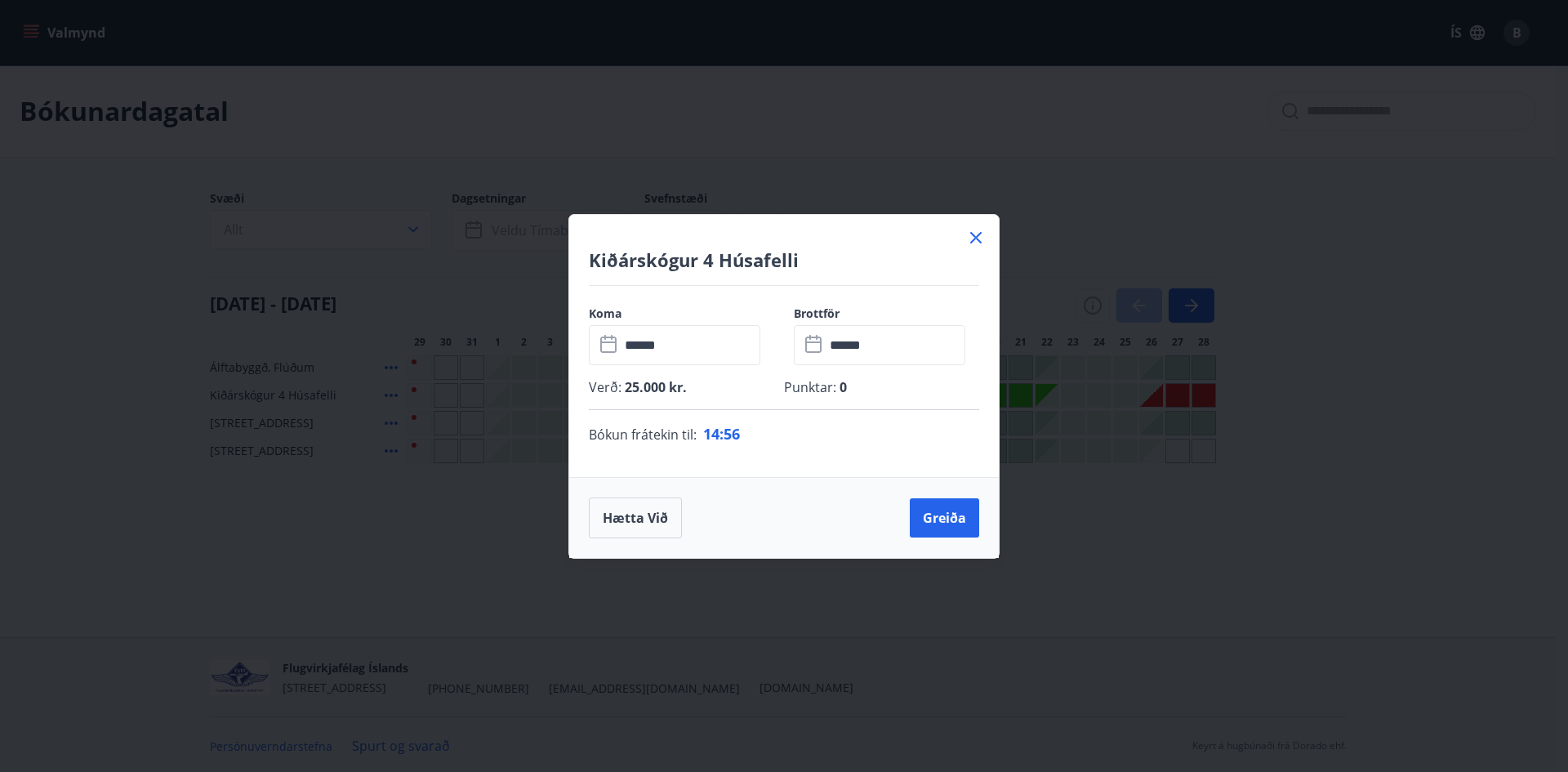
click at [994, 229] on div "Kiðárskógur 4 Húsafelli" at bounding box center [784, 250] width 430 height 71
click at [977, 238] on icon at bounding box center [976, 238] width 20 height 20
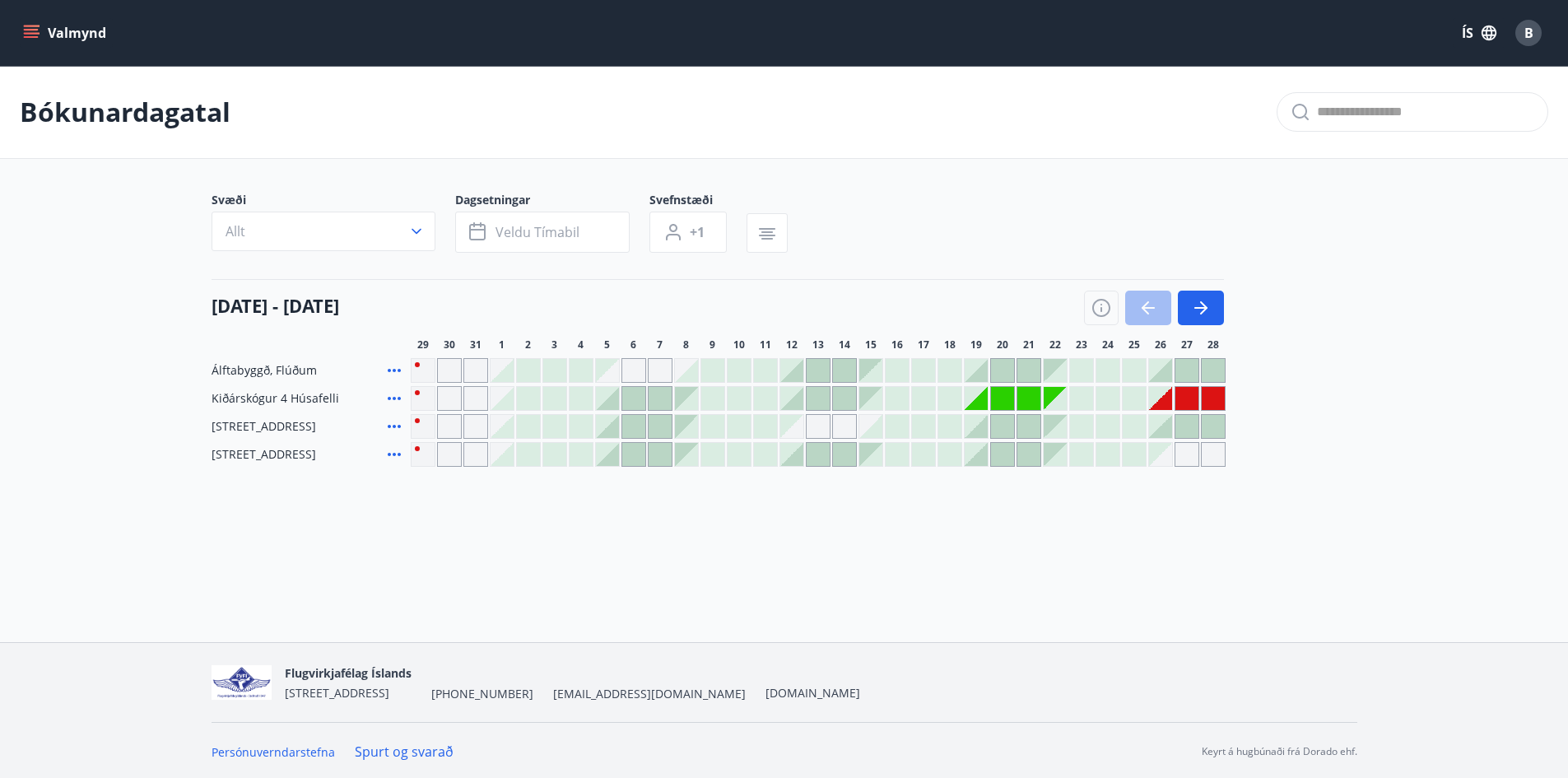
click at [17, 39] on div "Valmynd ÍS B" at bounding box center [784, 33] width 1568 height 66
click at [47, 44] on button "Valmynd" at bounding box center [66, 33] width 93 height 29
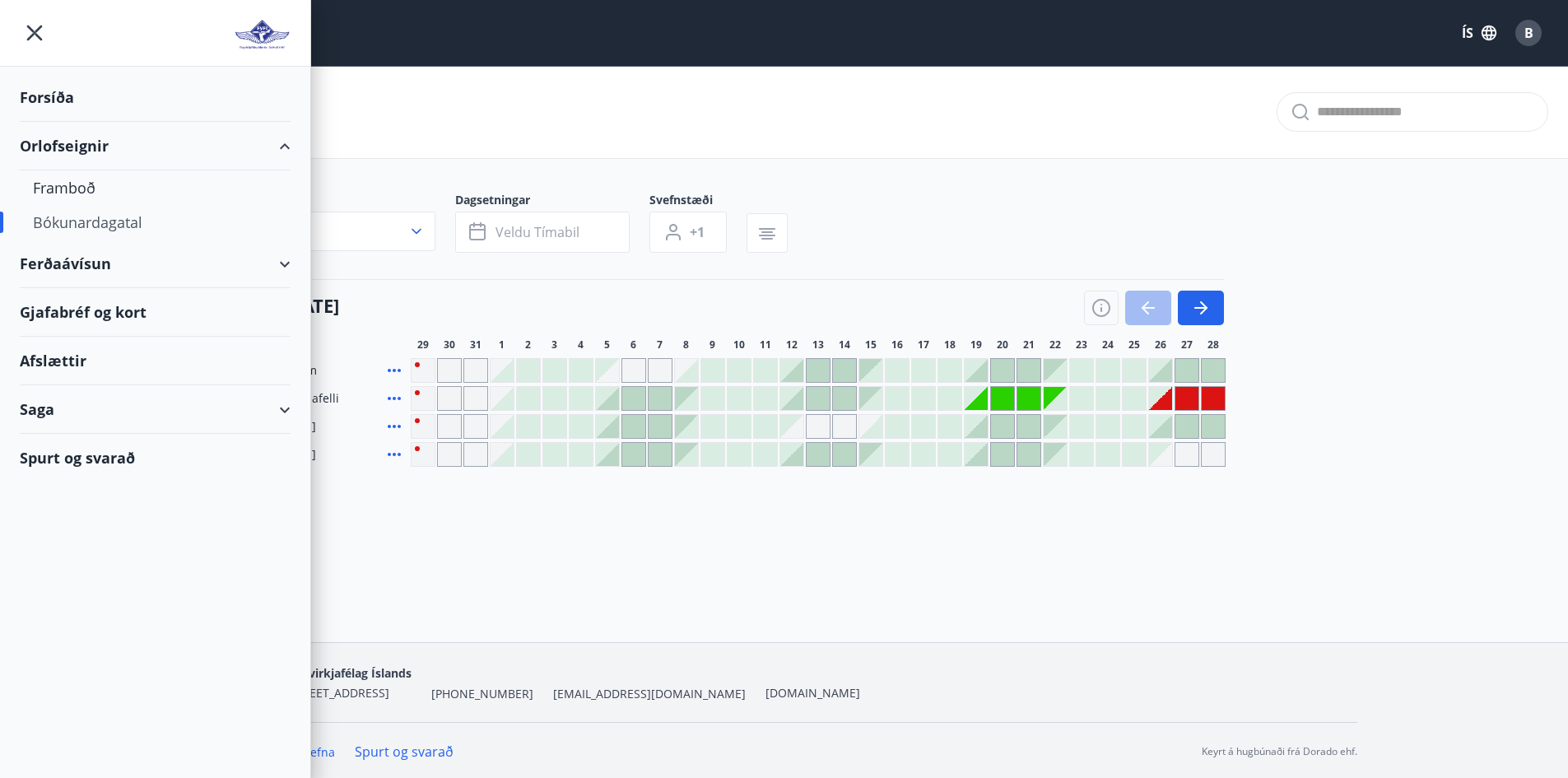
click at [76, 361] on div "Afslættir" at bounding box center [155, 361] width 271 height 49
